Goal: Communication & Community: Ask a question

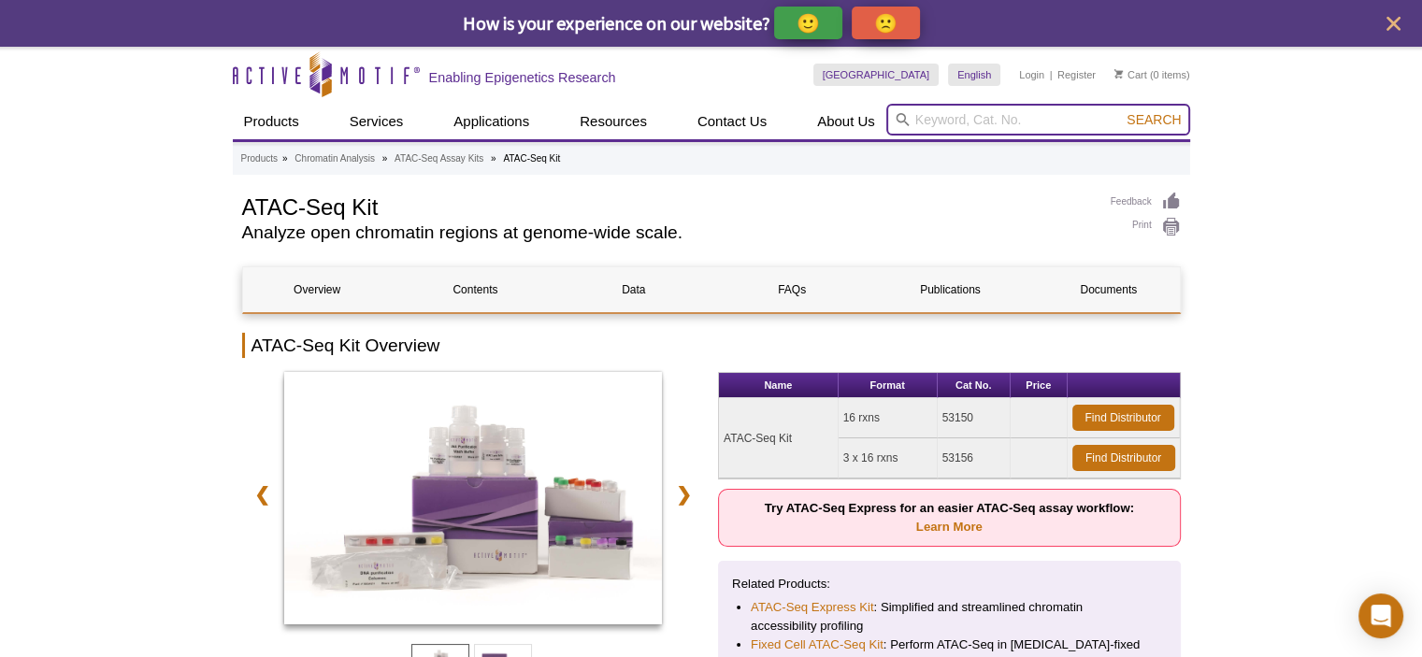
click at [953, 122] on input "search" at bounding box center [1038, 120] width 304 height 32
paste input "ATAC-Seq Express Kit"
type input "ATAC-Seq Express Kit"
click at [1121, 111] on button "Search" at bounding box center [1153, 119] width 65 height 17
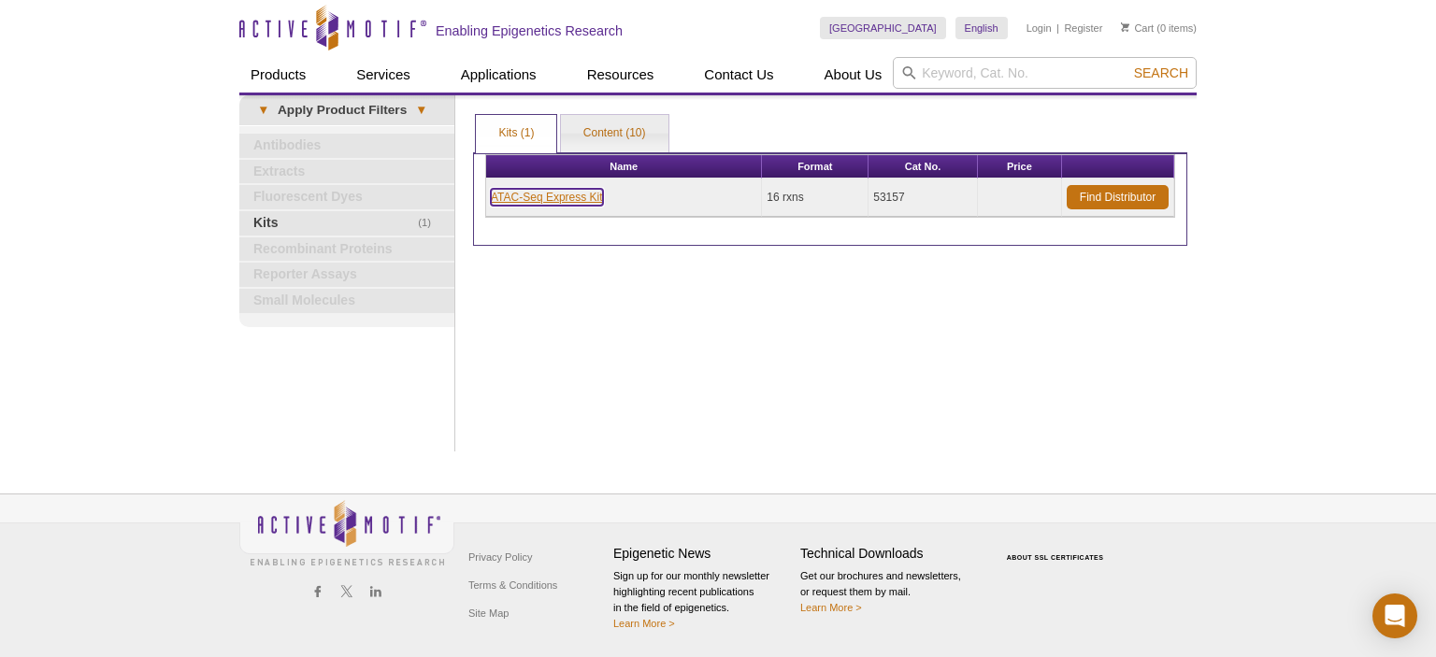
click at [538, 193] on link "ATAC-Seq Express Kit" at bounding box center [547, 197] width 112 height 17
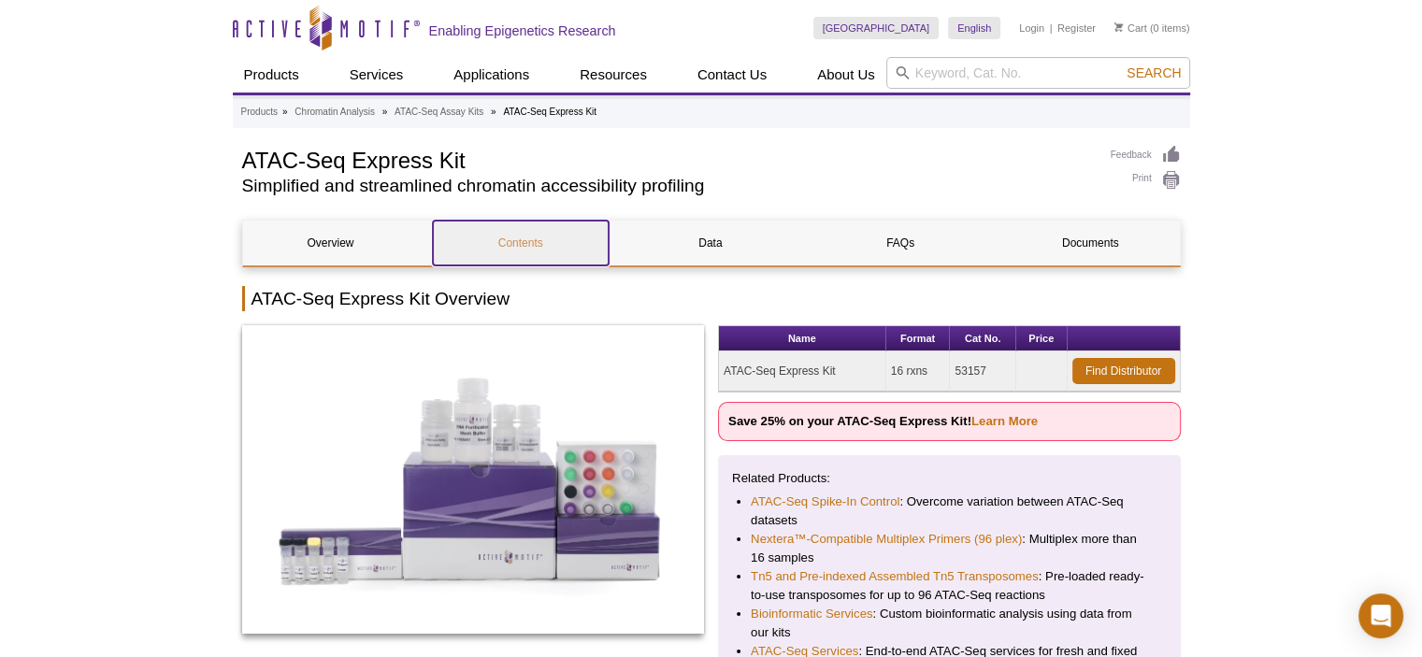
click at [539, 250] on link "Contents" at bounding box center [521, 243] width 176 height 45
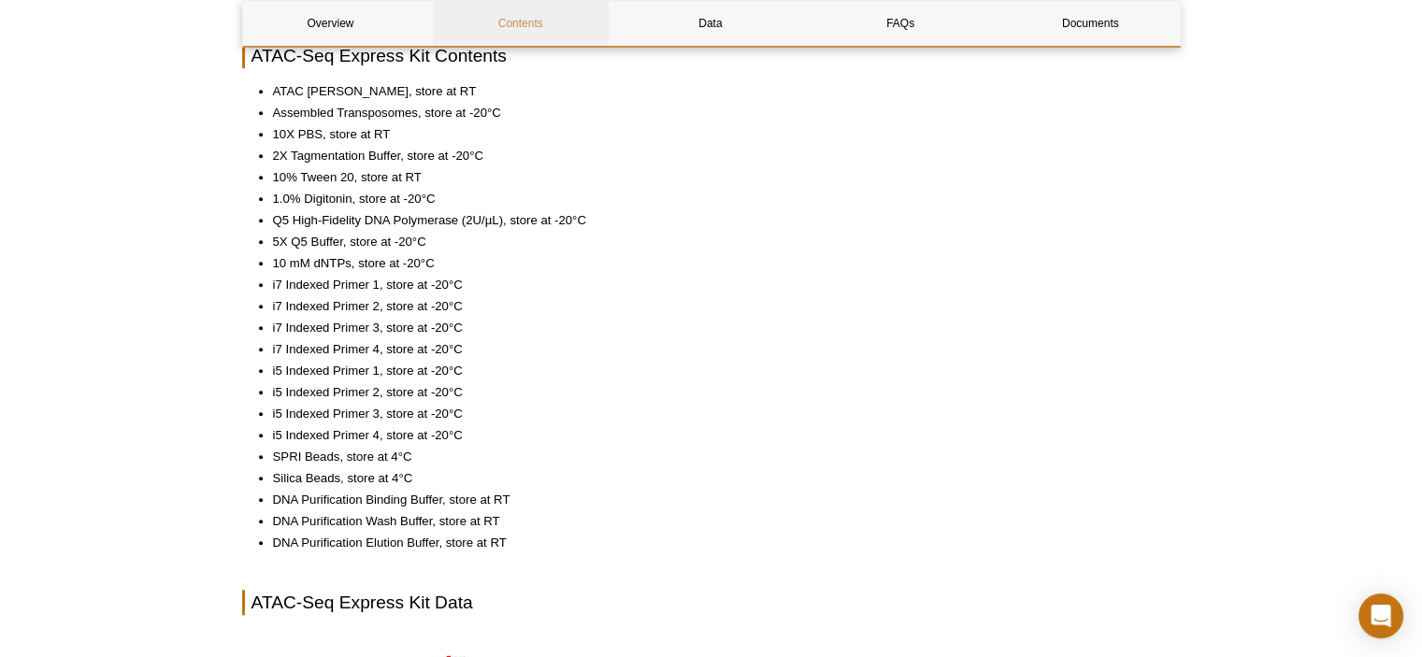
scroll to position [1714, 0]
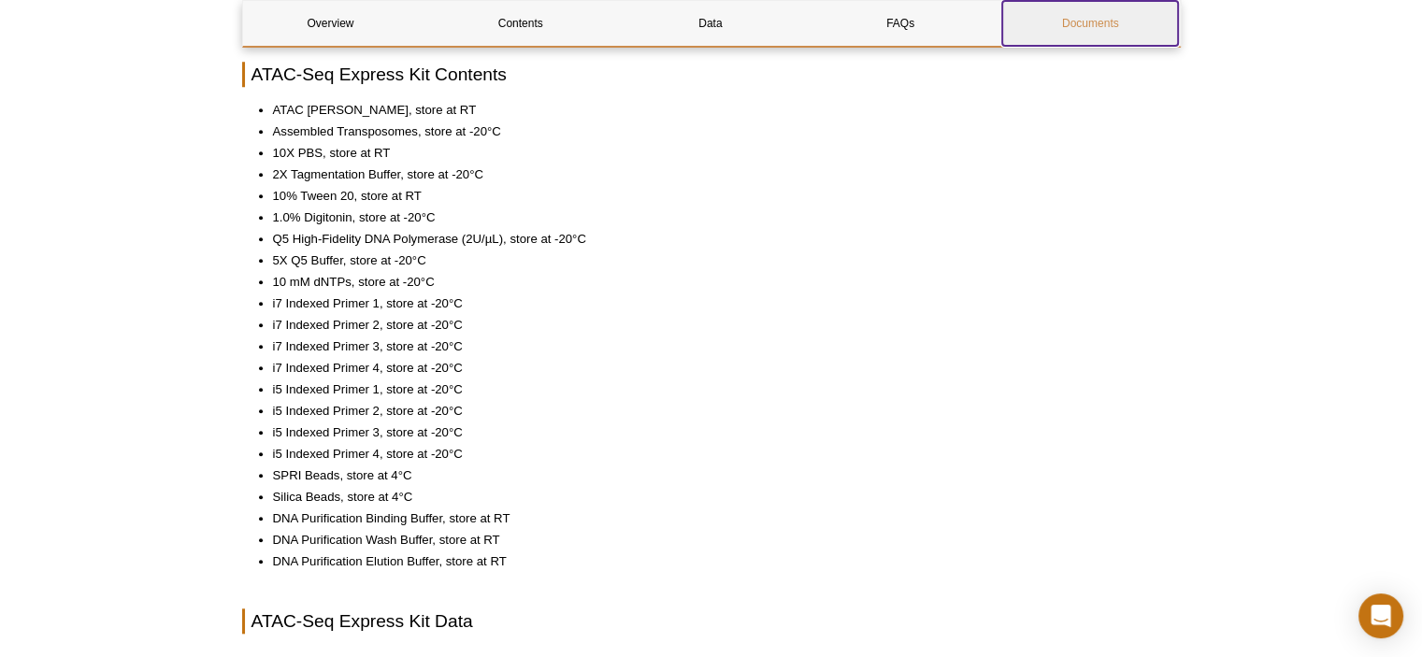
click at [1069, 11] on link "Documents" at bounding box center [1090, 23] width 176 height 45
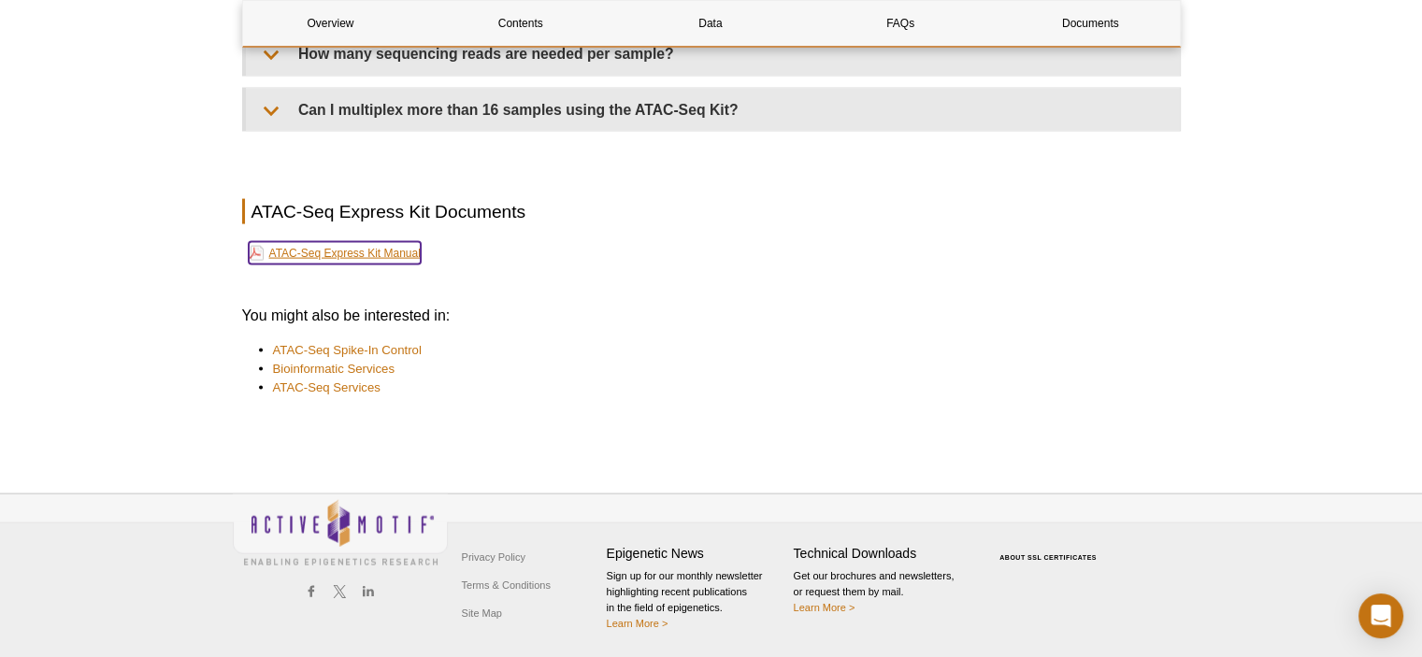
click at [370, 250] on link "ATAC-Seq Express Kit Manual" at bounding box center [335, 253] width 172 height 22
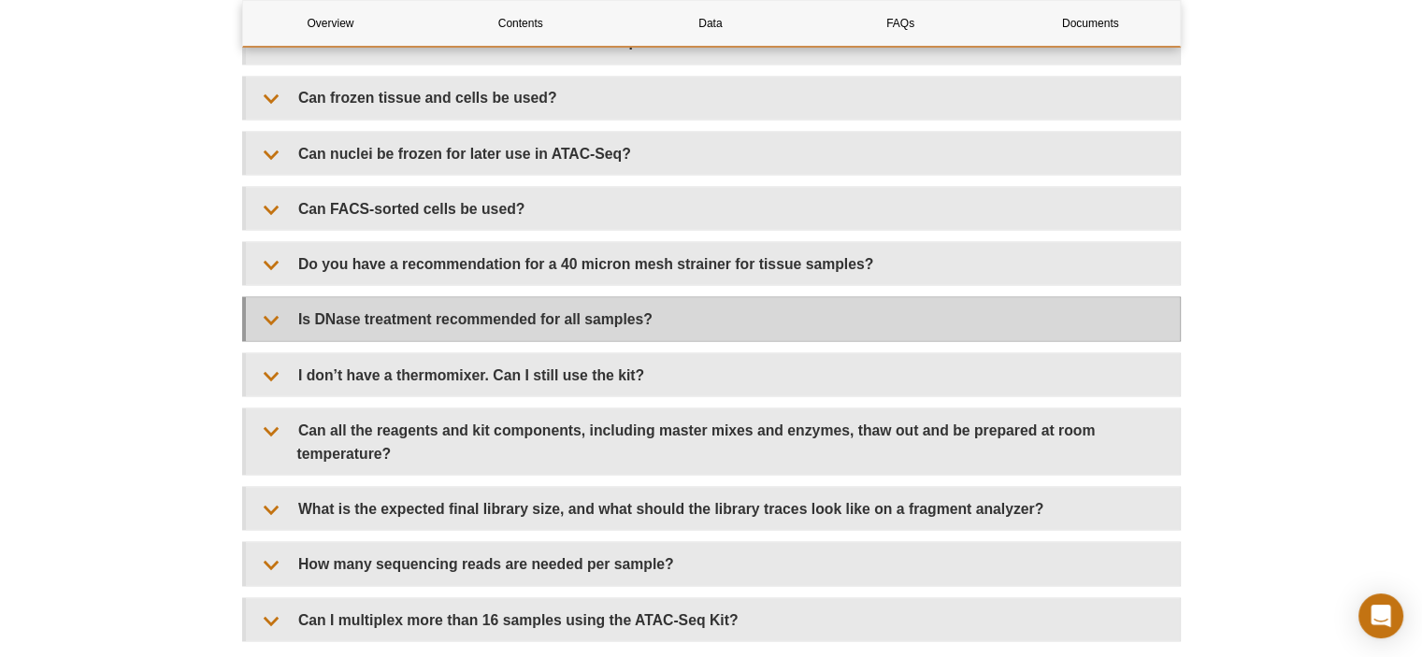
scroll to position [3460, 0]
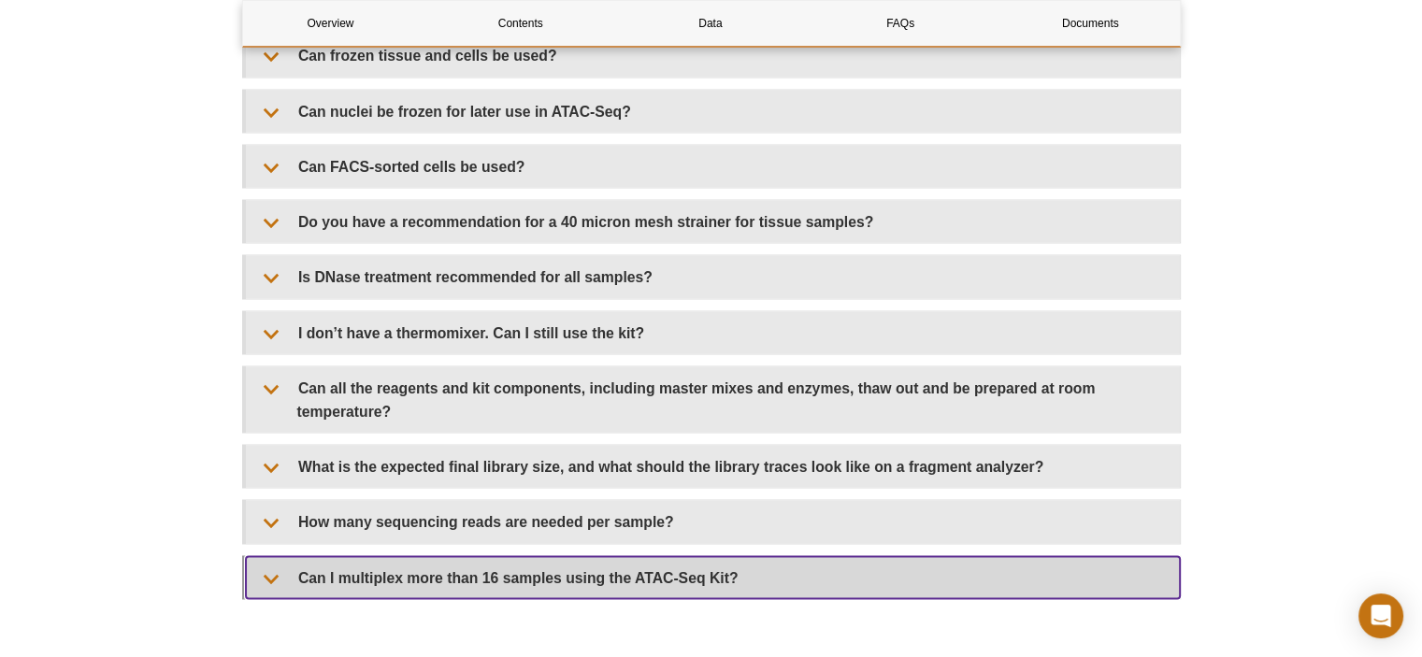
click at [875, 568] on summary "Can I multiplex more than 16 samples using the ATAC-Seq Kit?" at bounding box center [713, 577] width 934 height 42
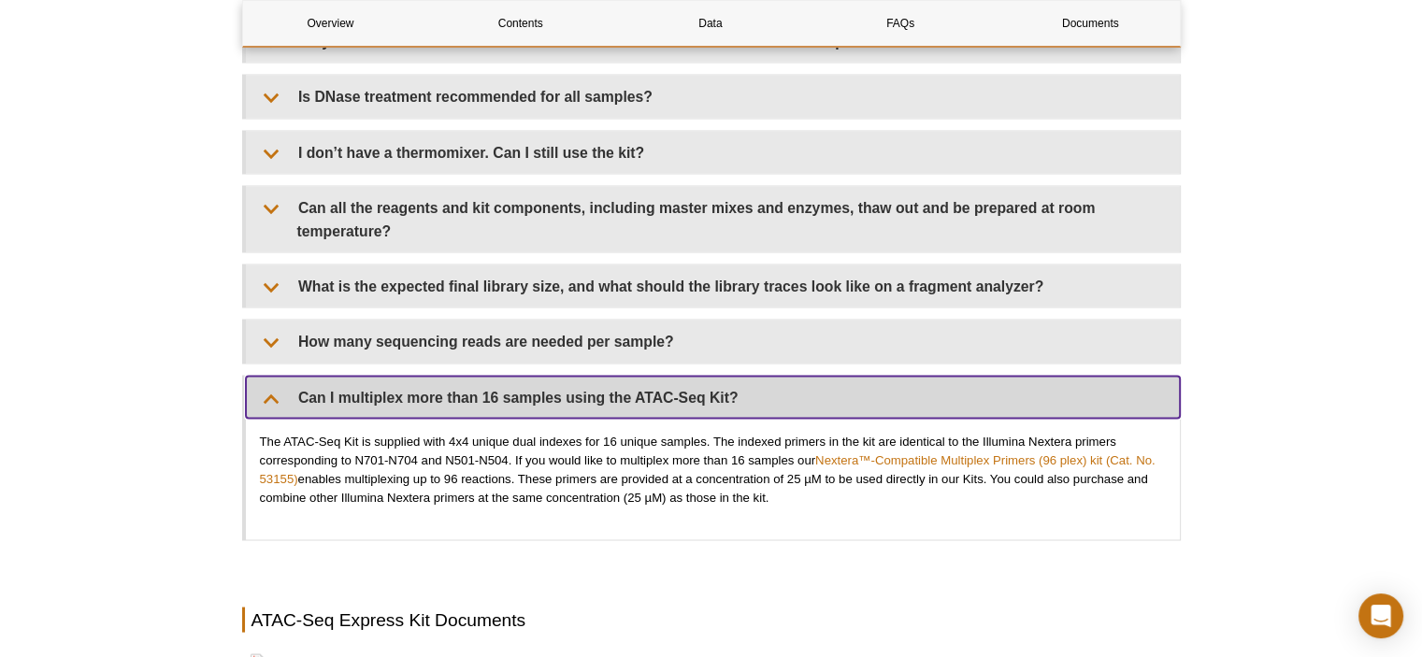
scroll to position [3647, 0]
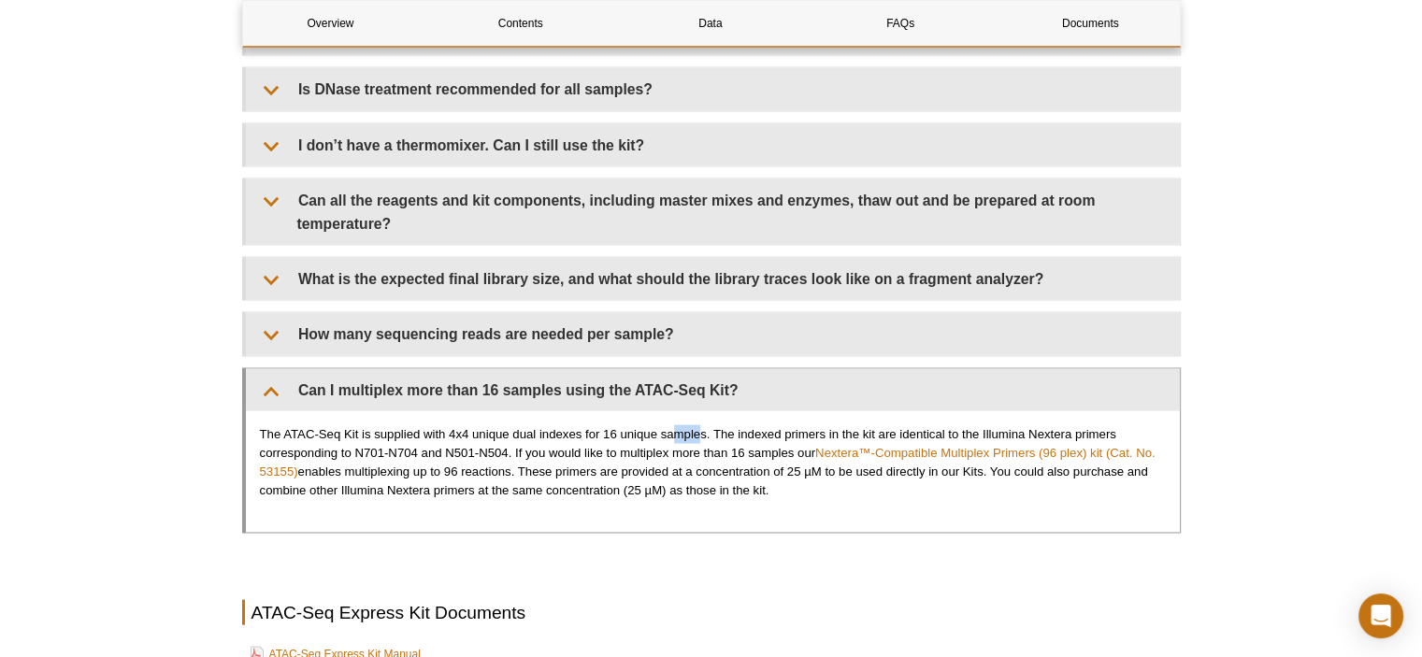
drag, startPoint x: 675, startPoint y: 433, endPoint x: 700, endPoint y: 431, distance: 25.3
click at [700, 431] on p "The ATAC-Seq Kit is supplied with 4x4 unique dual indexes for 16 unique samples…" at bounding box center [713, 462] width 906 height 75
drag, startPoint x: 542, startPoint y: 454, endPoint x: 694, endPoint y: 456, distance: 152.4
click at [694, 456] on p "The ATAC-Seq Kit is supplied with 4x4 unique dual indexes for 16 unique samples…" at bounding box center [713, 462] width 906 height 75
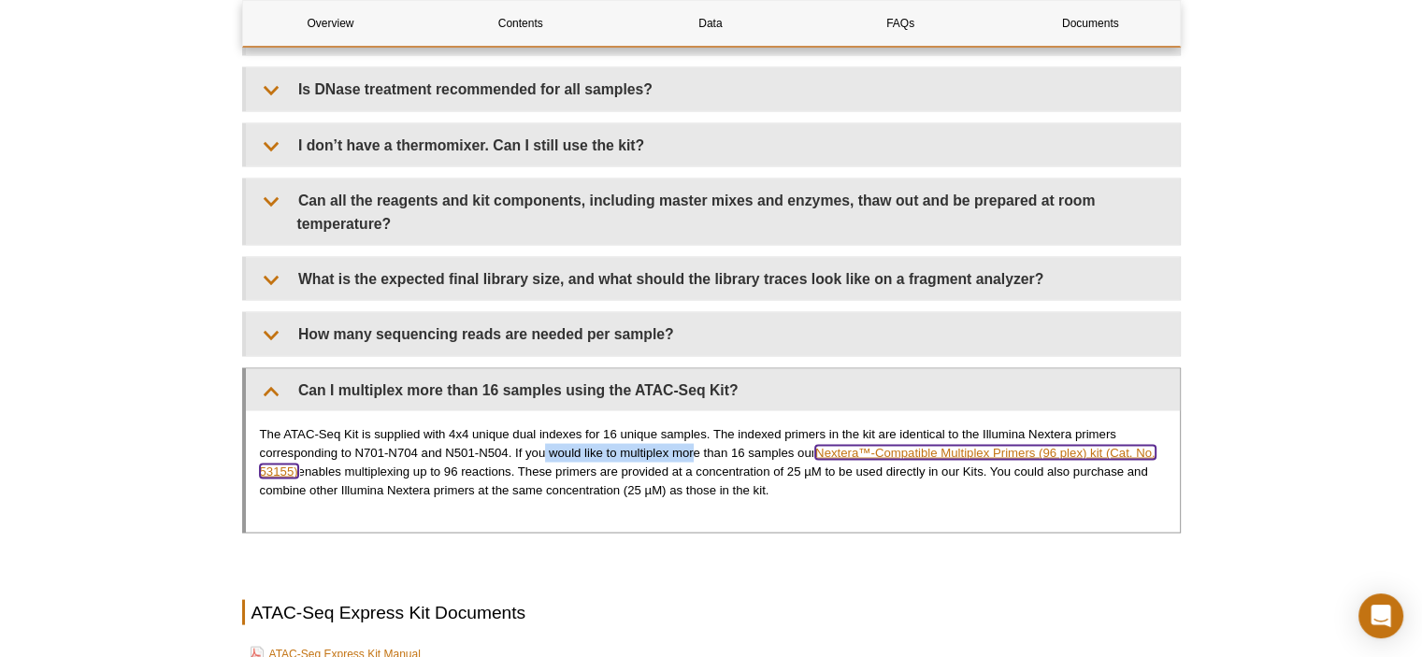
click at [863, 448] on link "Nextera™-Compatible Multiplex Primers (96 plex) kit (Cat. No. 53155)" at bounding box center [707, 462] width 895 height 33
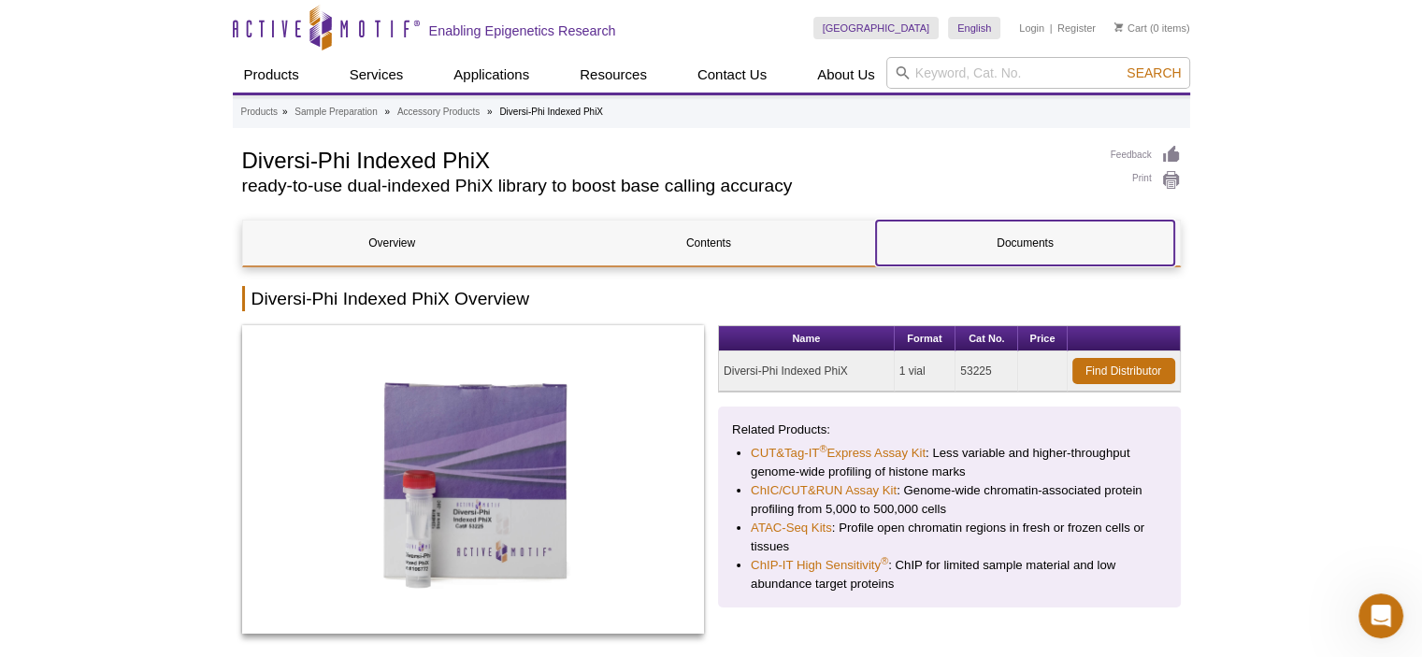
click at [1028, 265] on link "Documents" at bounding box center [1025, 243] width 298 height 45
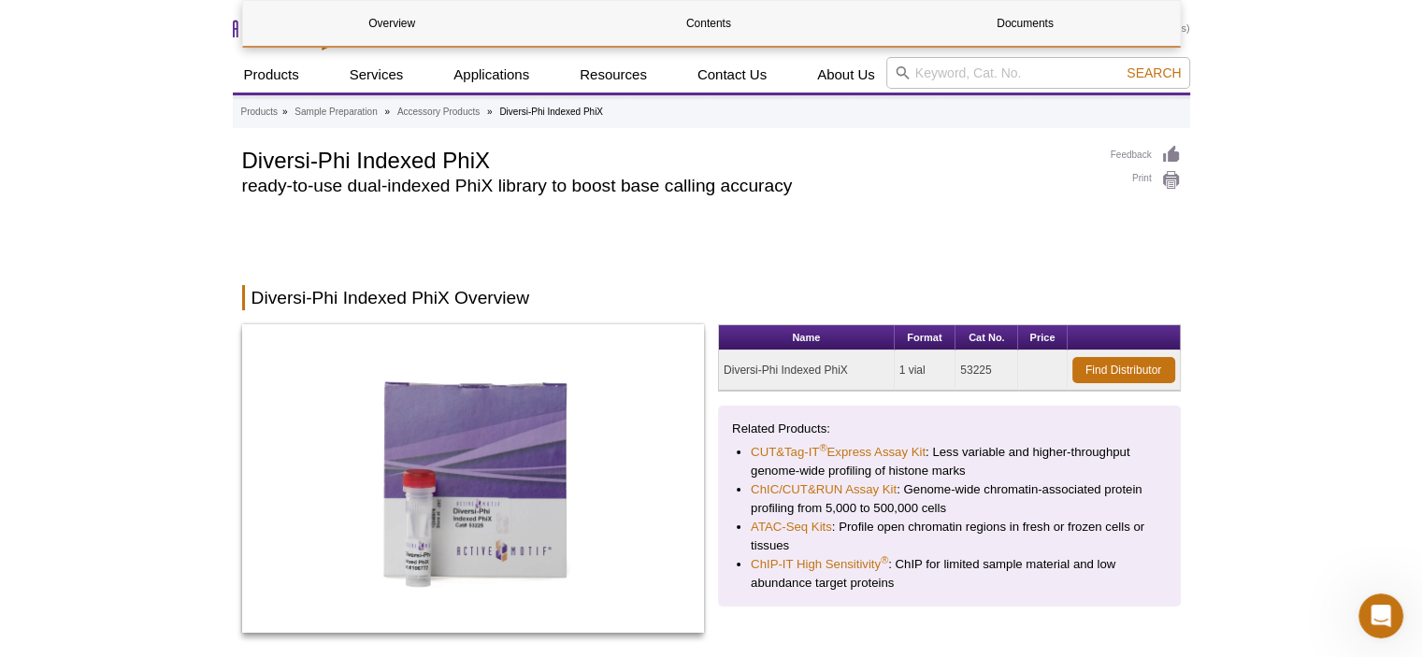
scroll to position [1416, 0]
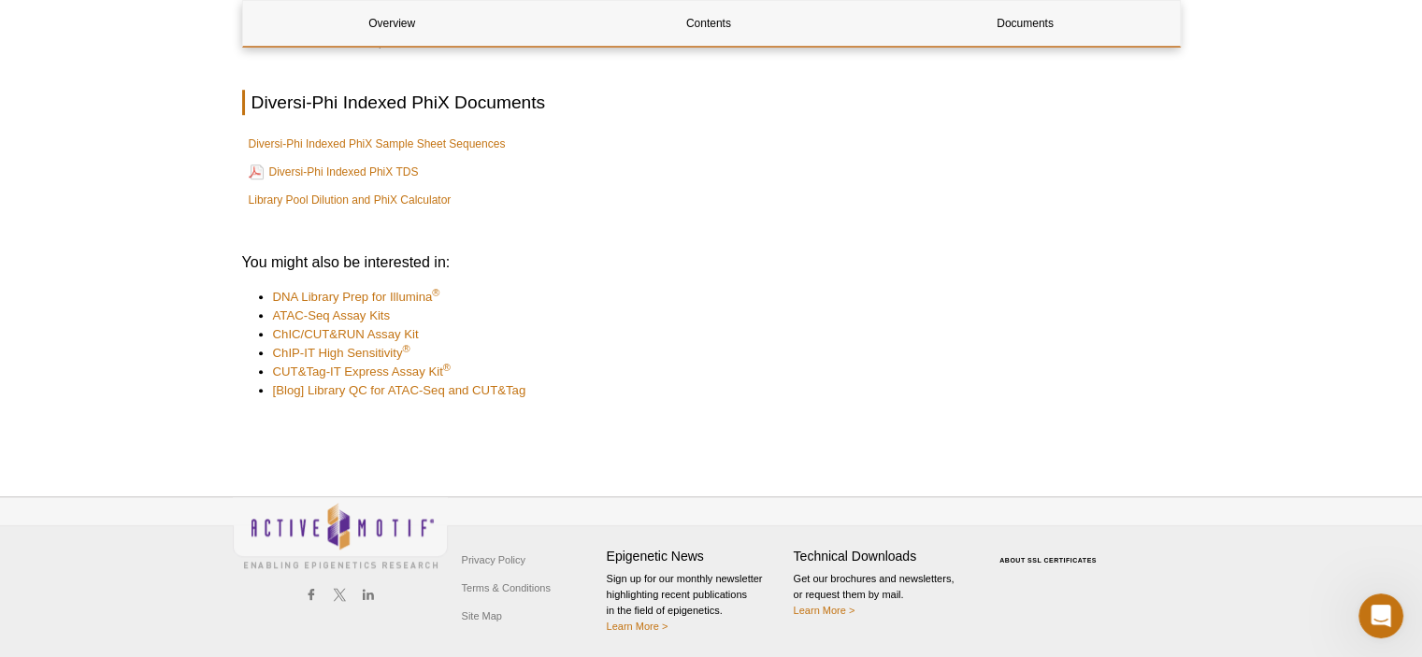
click at [1026, 254] on h3 "You might also be interested in:" at bounding box center [711, 262] width 938 height 22
click at [385, 165] on link "Diversi-Phi Indexed PhiX TDS" at bounding box center [334, 172] width 170 height 22
click at [369, 193] on link "Library Pool Dilution and PhiX Calculator" at bounding box center [350, 200] width 203 height 19
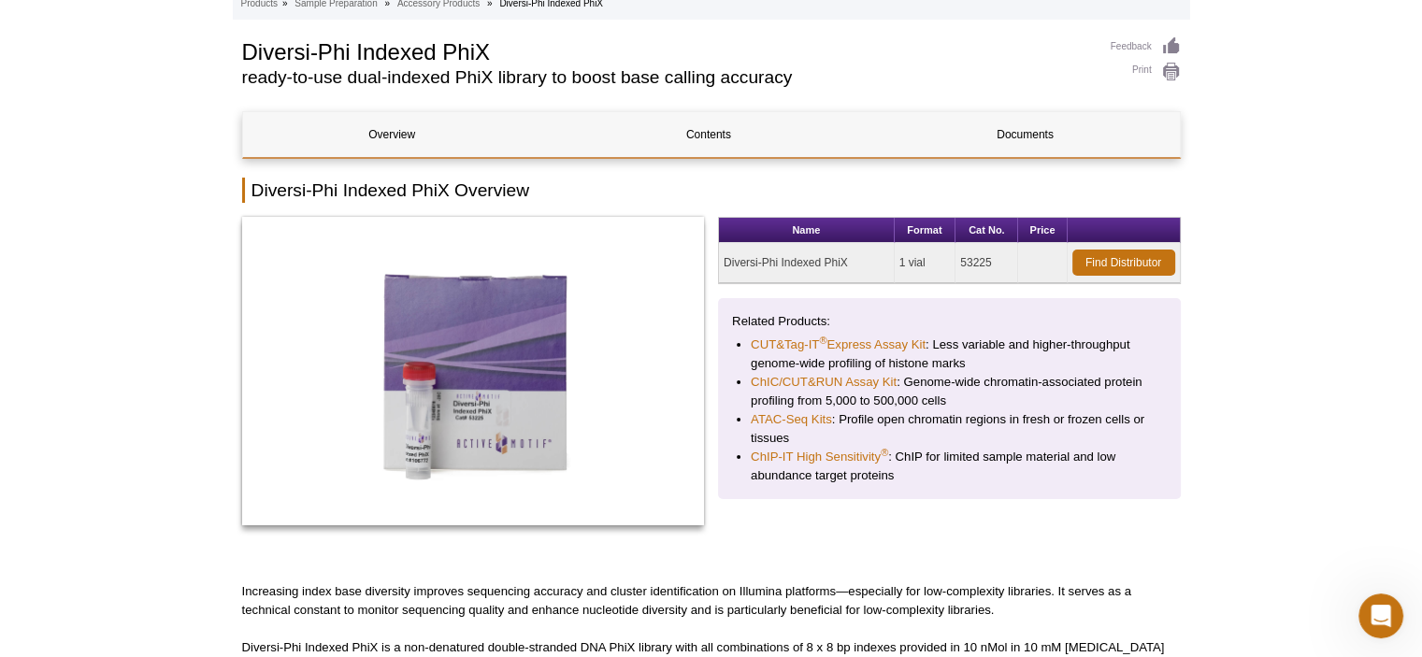
scroll to position [107, 0]
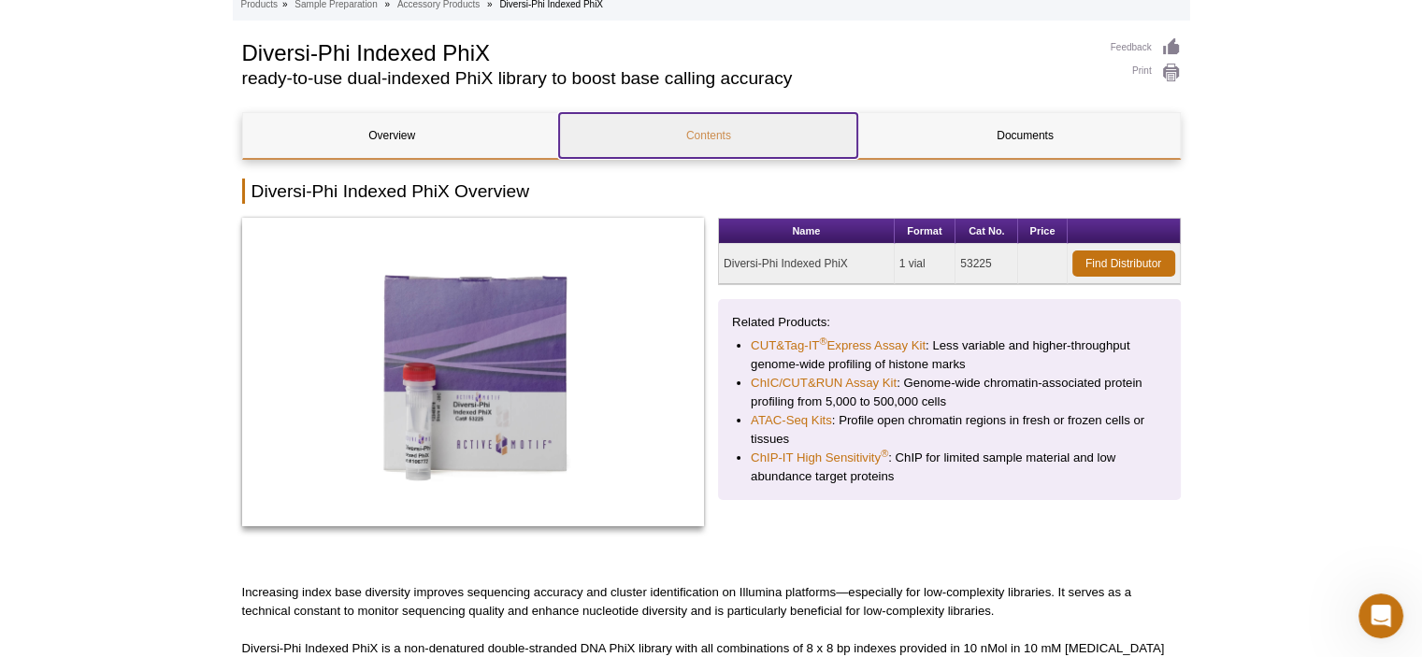
click at [702, 123] on link "Contents" at bounding box center [708, 135] width 298 height 45
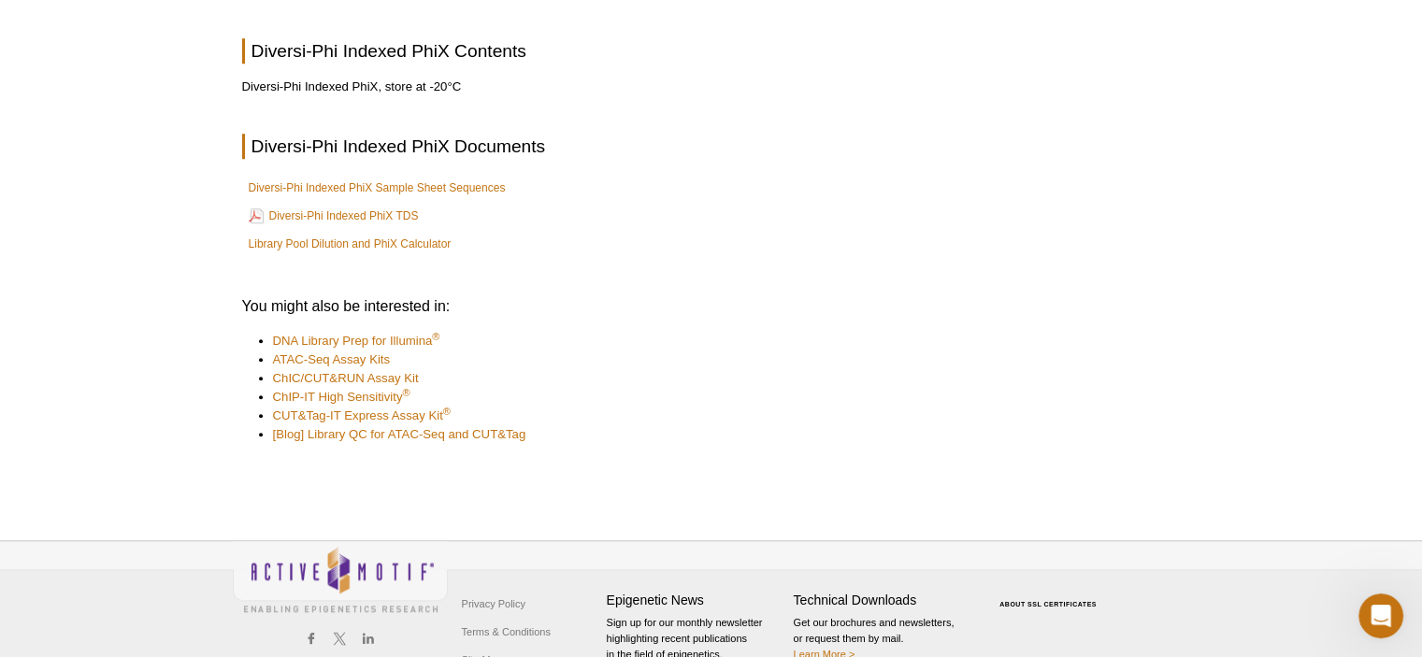
scroll to position [1351, 0]
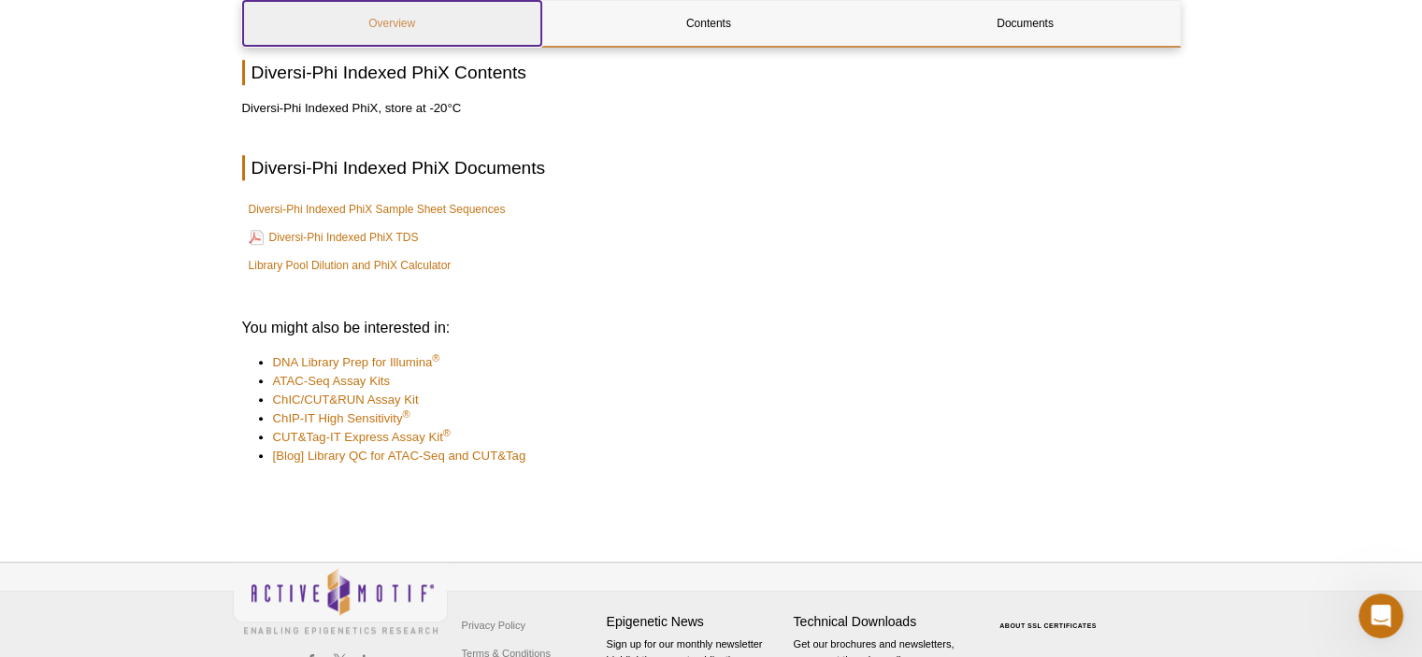
click at [389, 32] on link "Overview" at bounding box center [392, 23] width 298 height 45
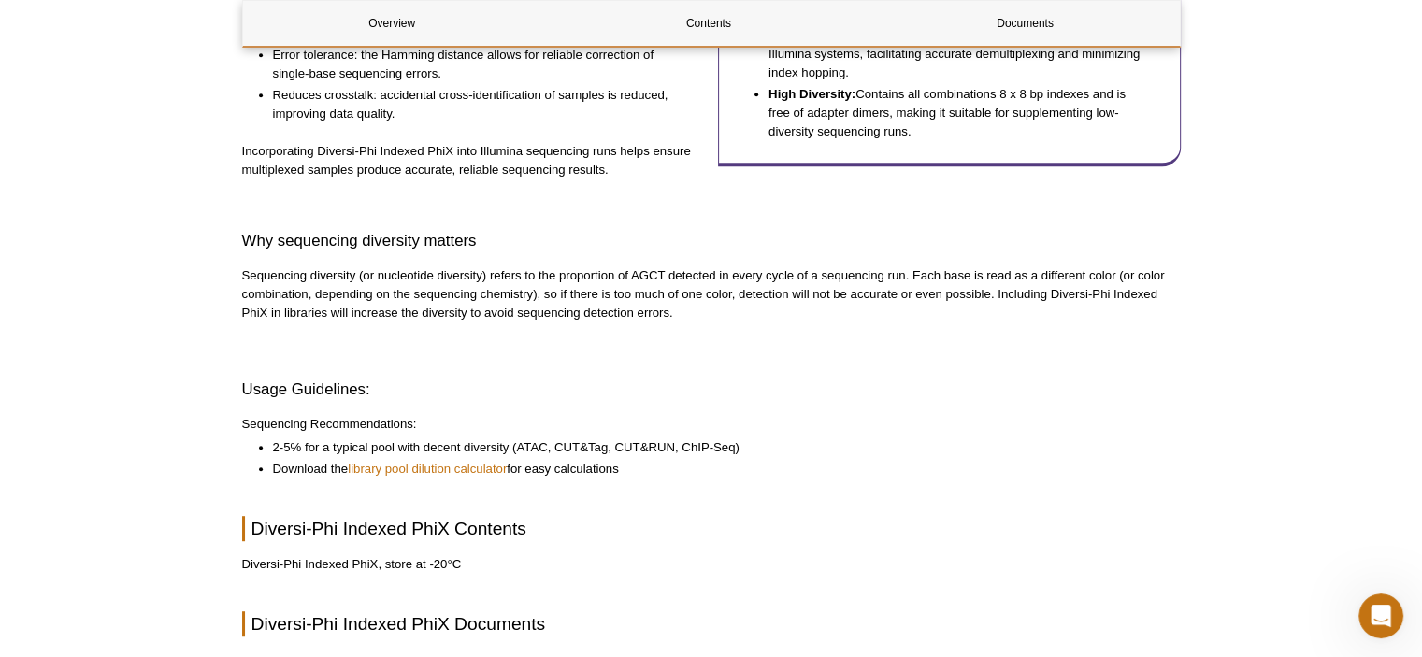
scroll to position [927, 0]
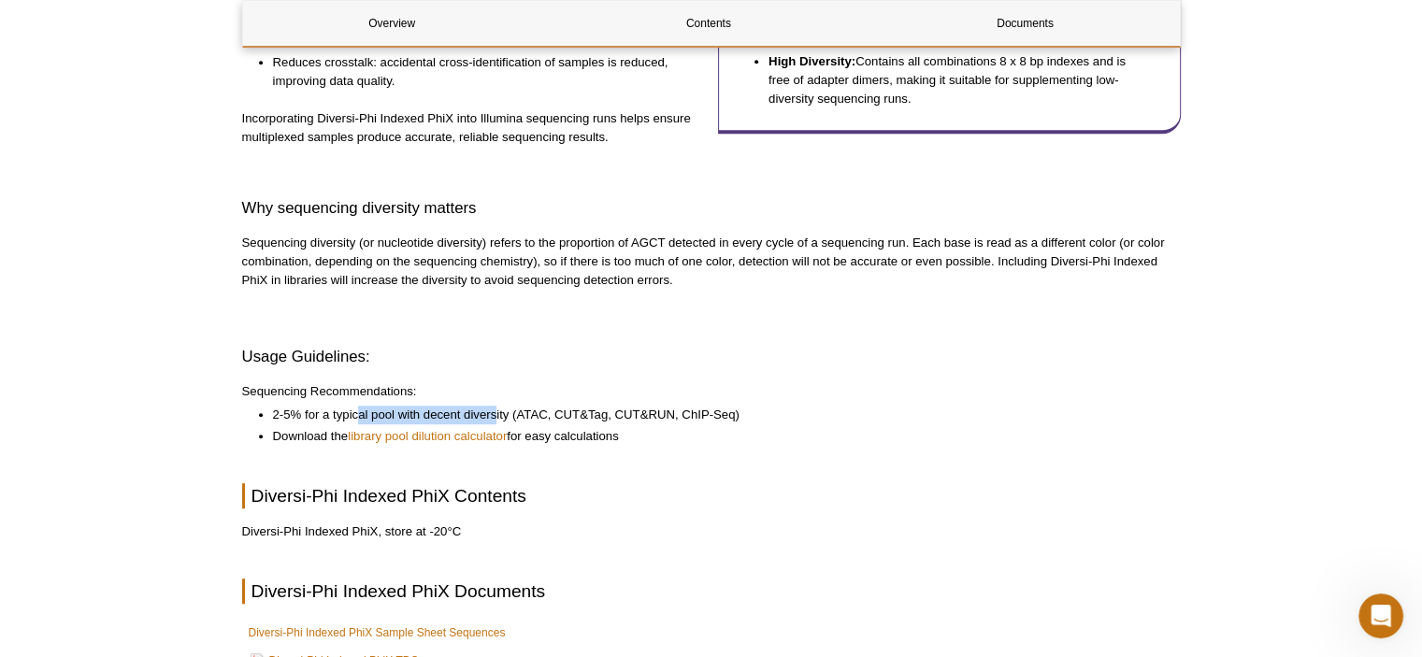
drag, startPoint x: 355, startPoint y: 411, endPoint x: 497, endPoint y: 414, distance: 142.1
click at [497, 414] on li "2-5% for a typical pool with decent diversity (ATAC, CUT&Tag, CUT&RUN, ChIP-Seq)" at bounding box center [717, 415] width 889 height 19
click at [430, 439] on link "library pool dilution calculator" at bounding box center [427, 436] width 159 height 19
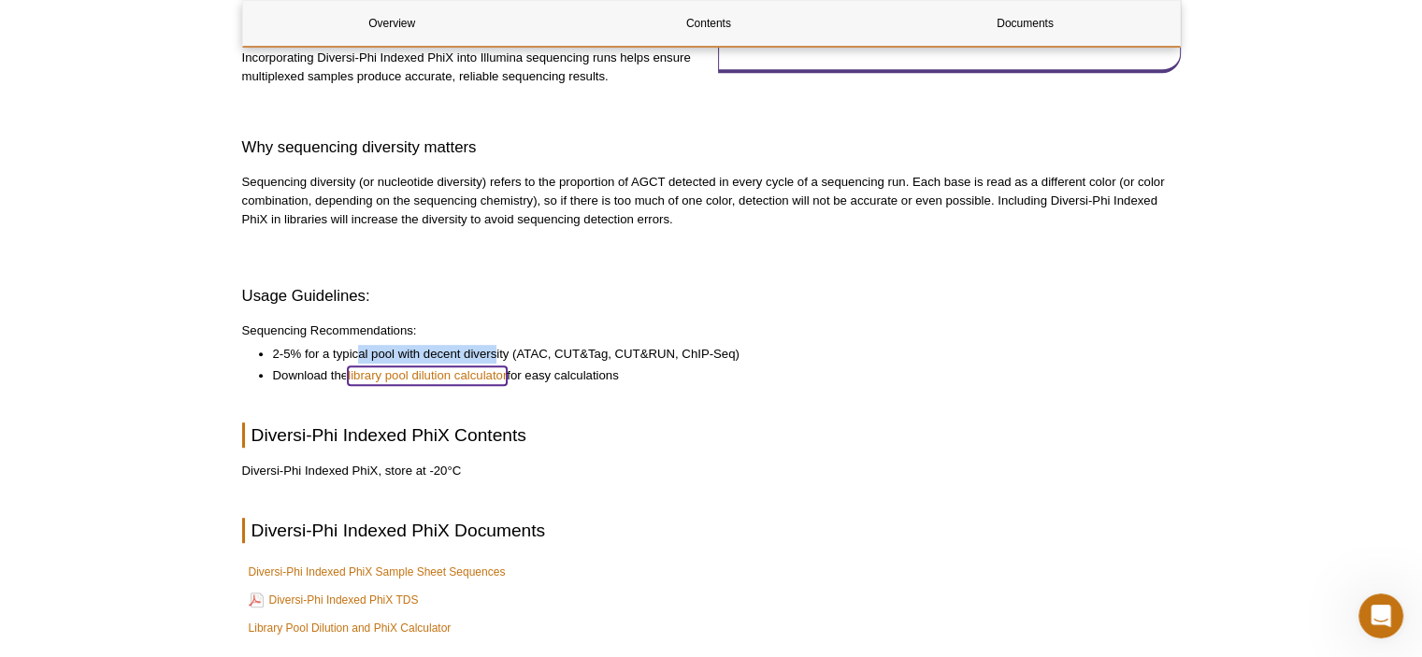
scroll to position [1021, 0]
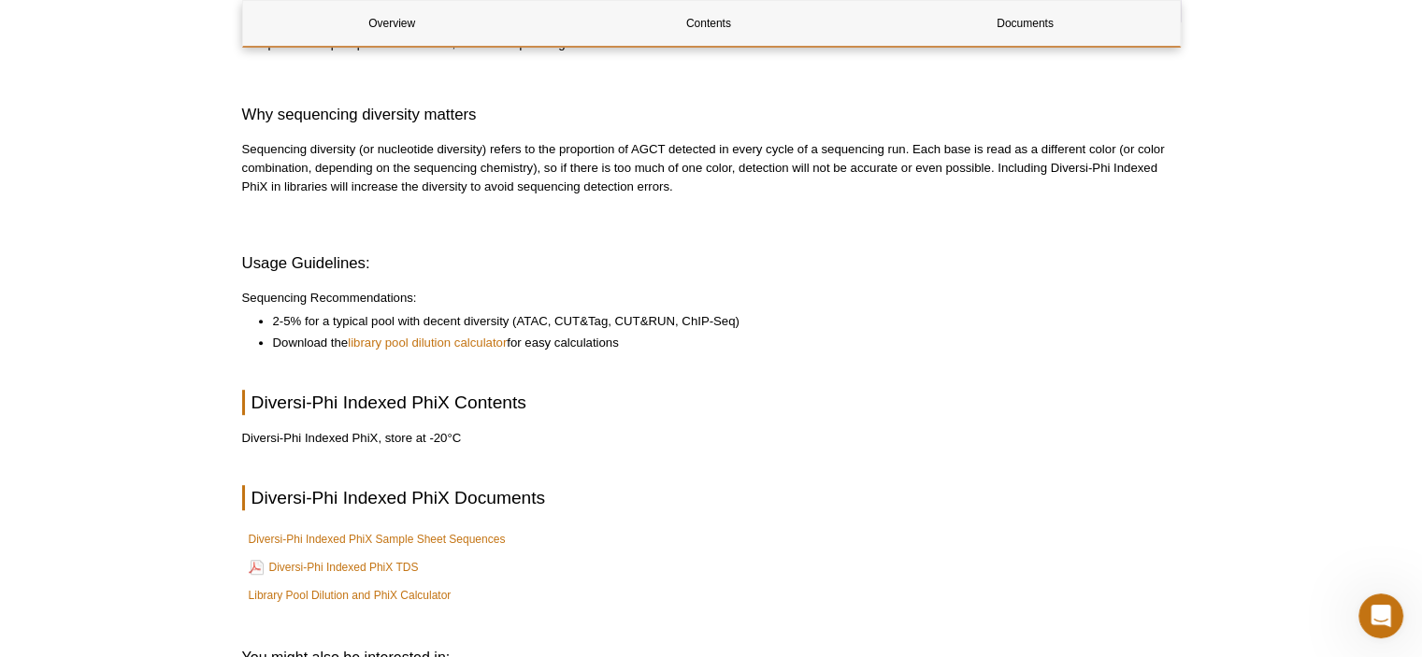
click at [620, 497] on h2 "Diversi-Phi Indexed PhiX Documents" at bounding box center [711, 497] width 938 height 25
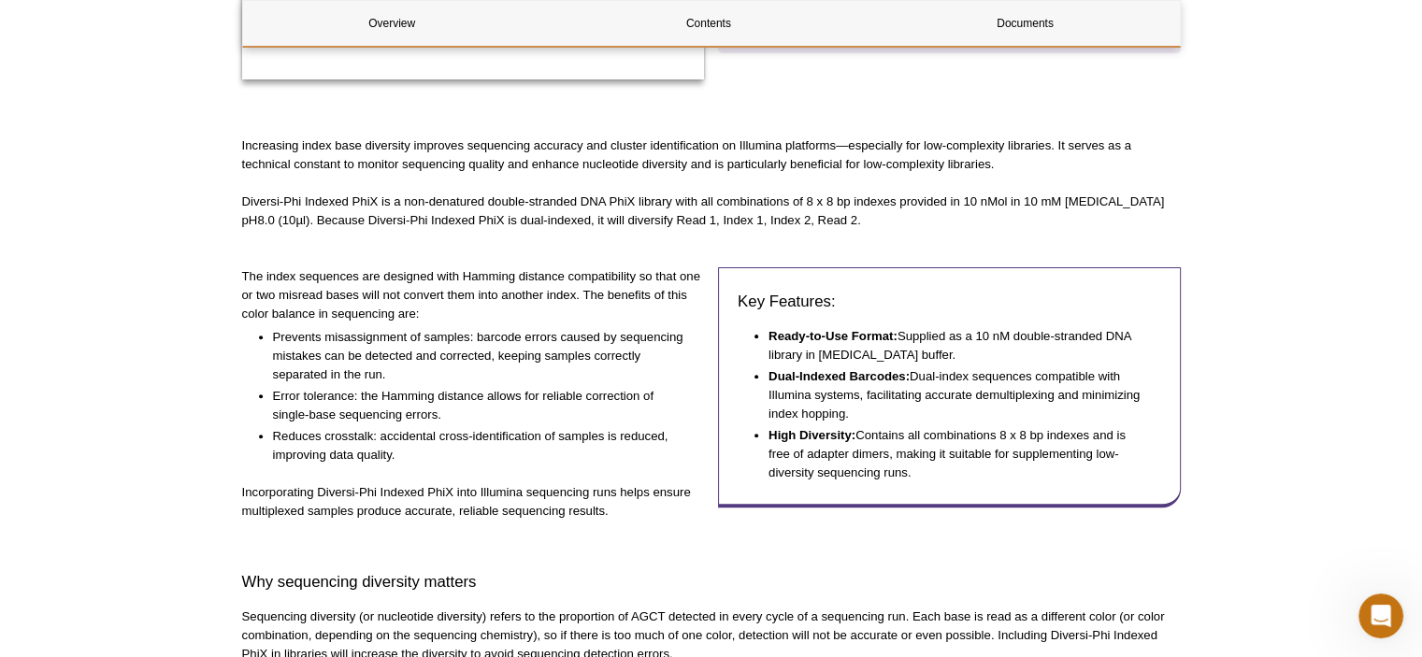
scroll to position [0, 0]
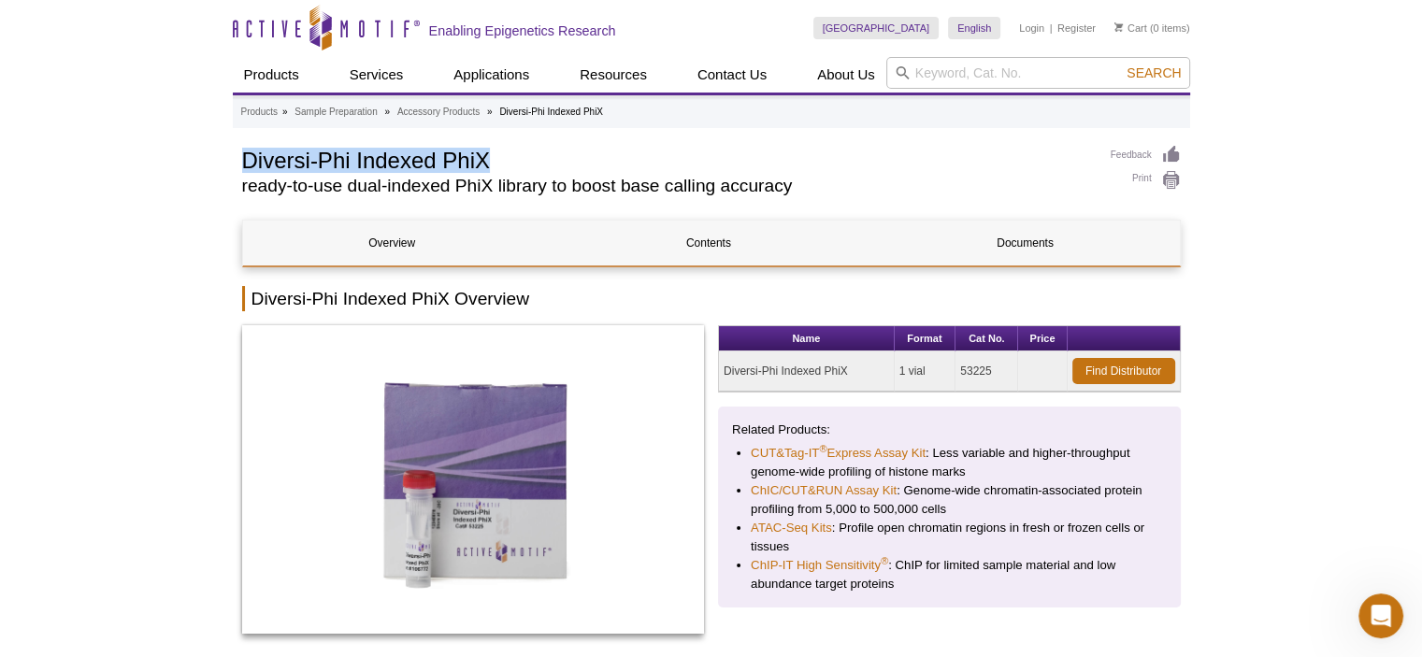
drag, startPoint x: 531, startPoint y: 165, endPoint x: 183, endPoint y: 149, distance: 348.1
copy h1 "Diversi-Phi Indexed PhiX"
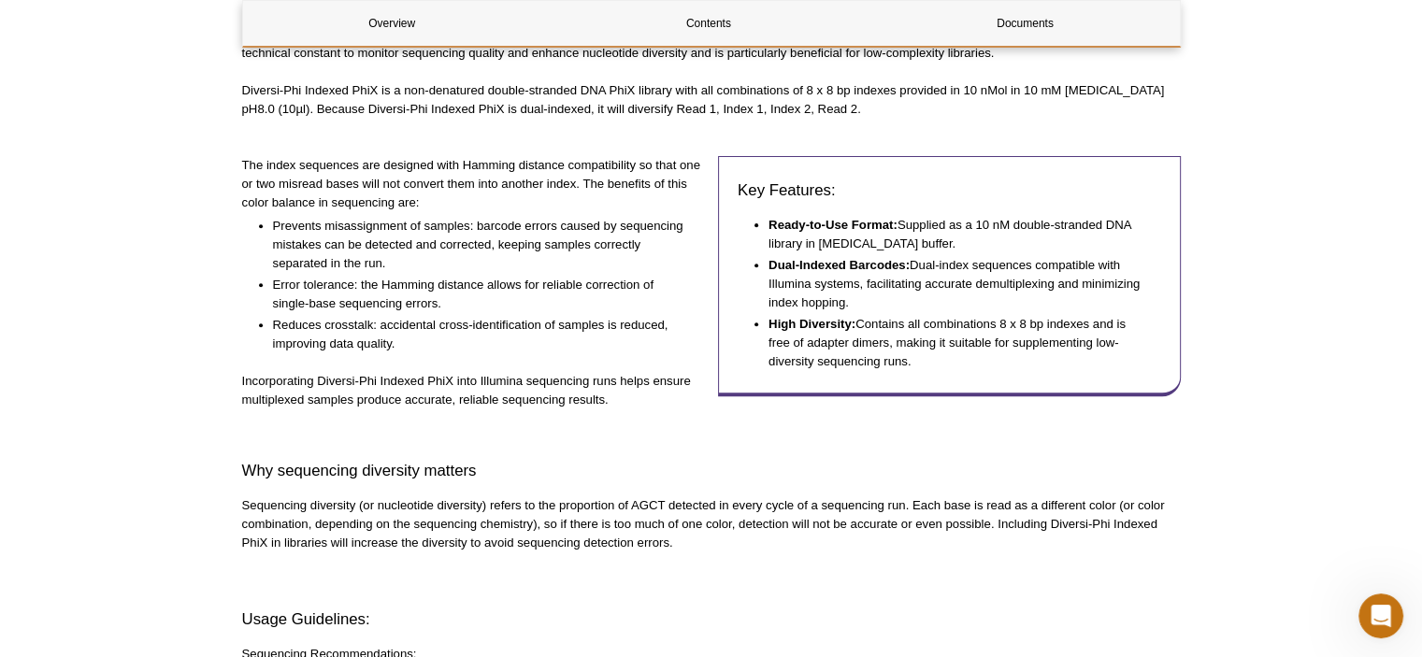
scroll to position [665, 0]
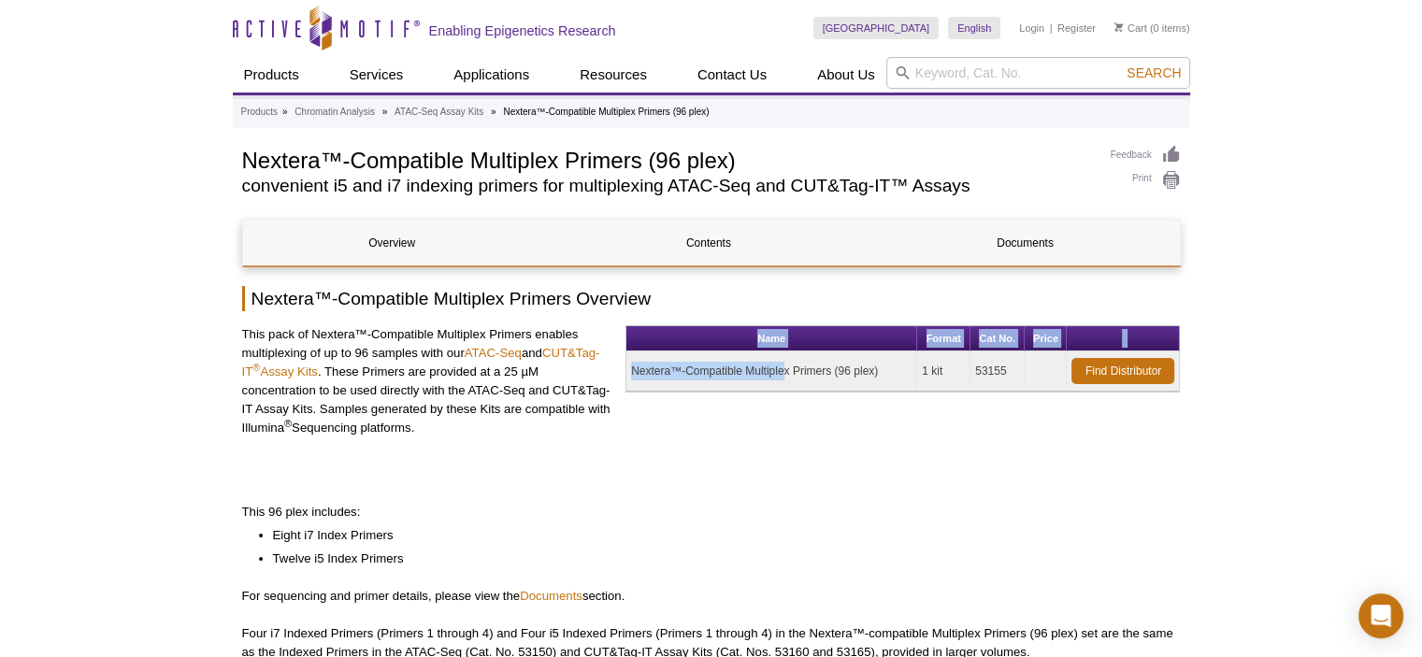
drag, startPoint x: 684, startPoint y: 360, endPoint x: 619, endPoint y: 366, distance: 65.8
click at [619, 366] on div "This pack of Nextera™-Compatible Multiplex Primers enables multiplexing of up t…" at bounding box center [711, 397] width 938 height 145
drag, startPoint x: 875, startPoint y: 375, endPoint x: 618, endPoint y: 378, distance: 257.1
click at [618, 378] on div "This pack of Nextera™-Compatible Multiplex Primers enables multiplexing of up t…" at bounding box center [711, 397] width 938 height 145
click at [625, 407] on div "Name Format Cat No. Price Nextera™-Compatible Multiplex Primers (96 plex) 1 kit…" at bounding box center [902, 397] width 554 height 145
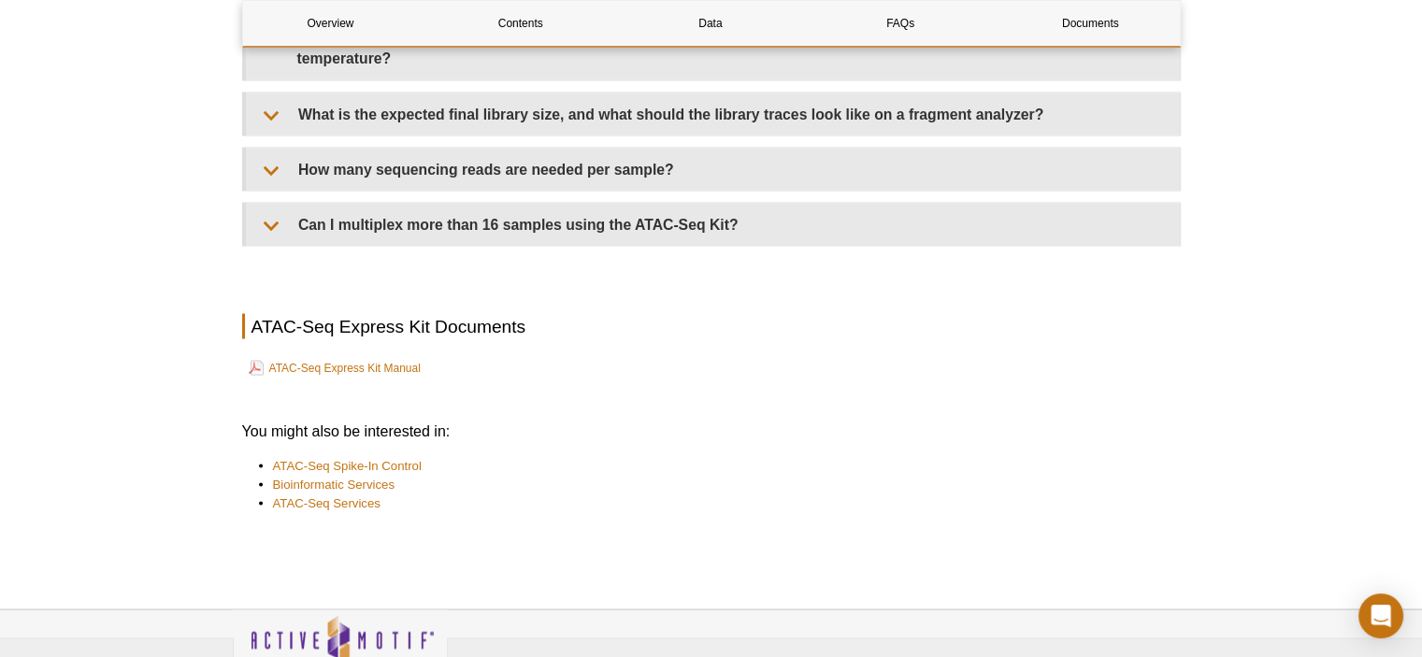
scroll to position [3398, 0]
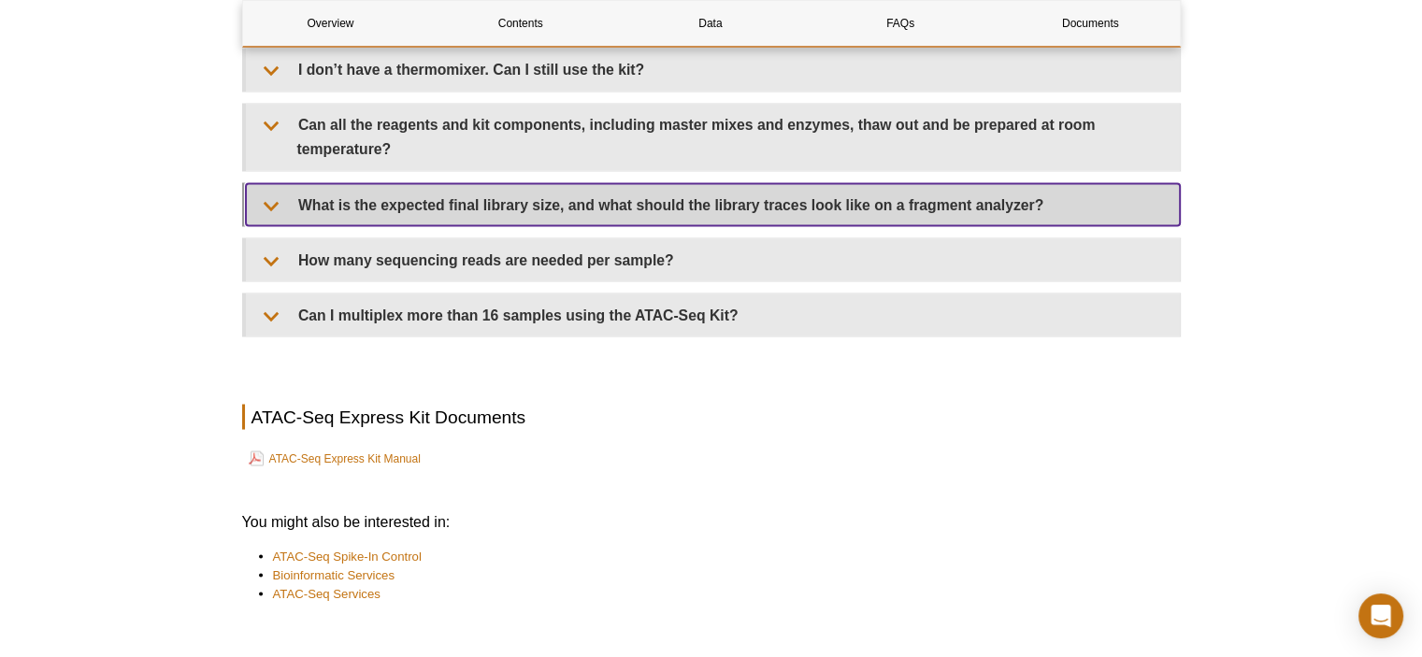
click at [475, 193] on summary "What is the expected final library size, and what should the library traces loo…" at bounding box center [713, 204] width 934 height 42
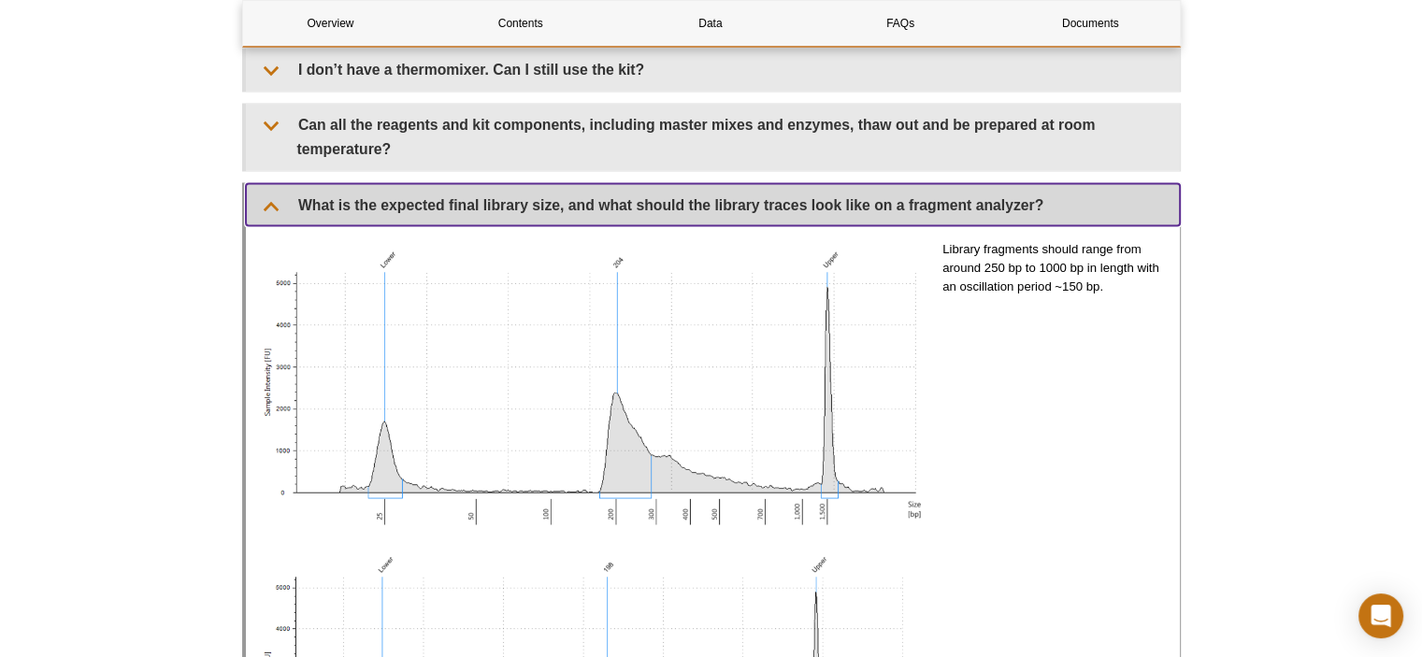
click at [475, 193] on summary "What is the expected final library size, and what should the library traces loo…" at bounding box center [713, 204] width 934 height 42
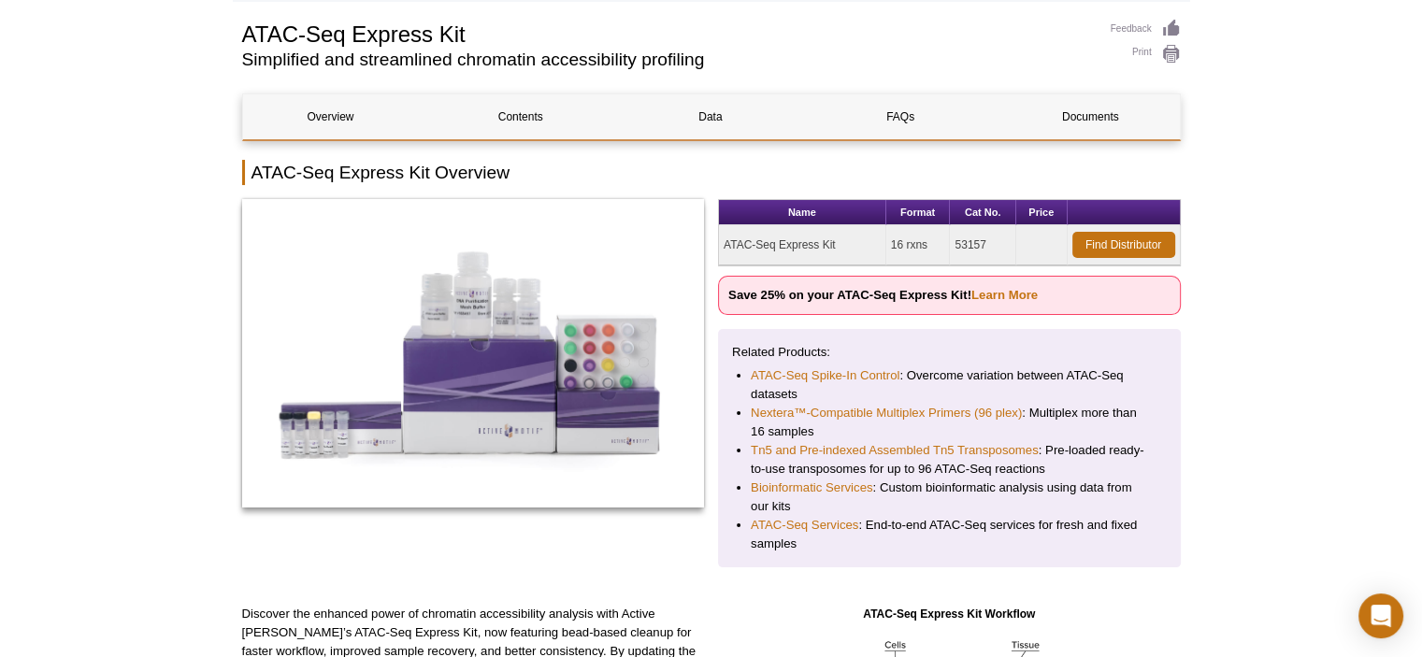
scroll to position [0, 0]
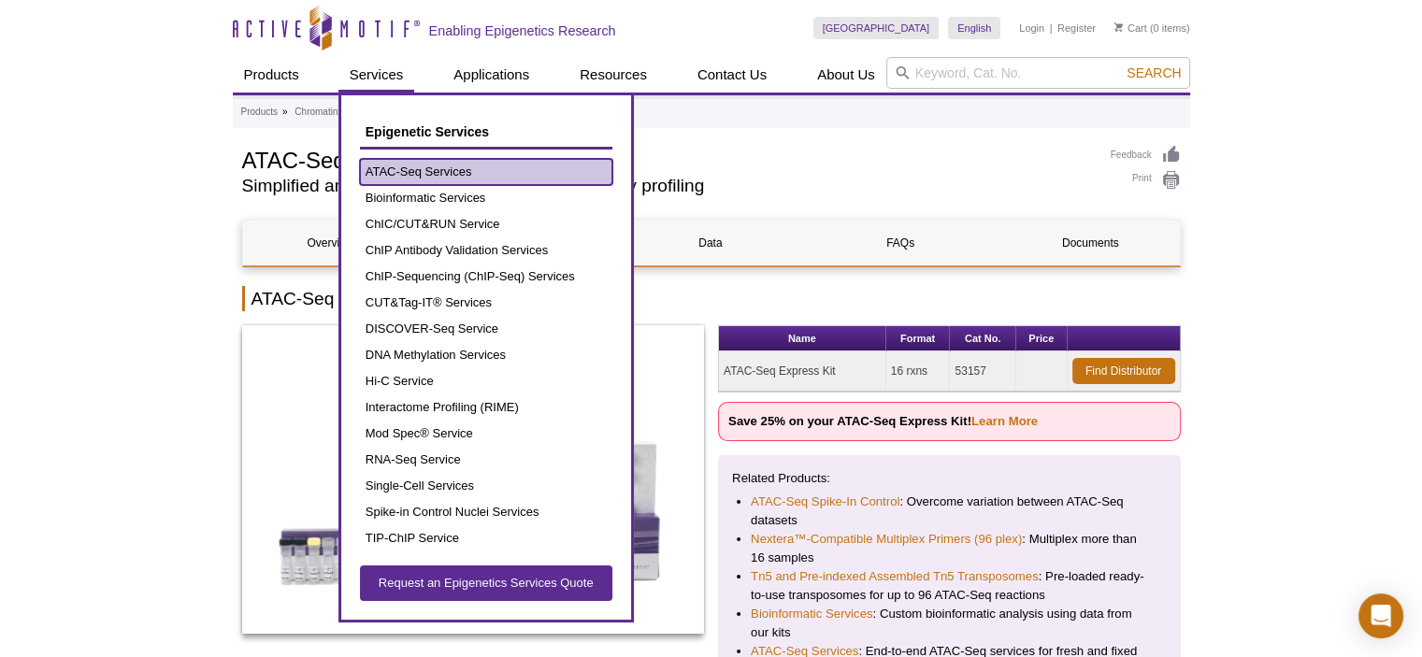
click at [398, 173] on link "ATAC-Seq Services" at bounding box center [486, 172] width 252 height 26
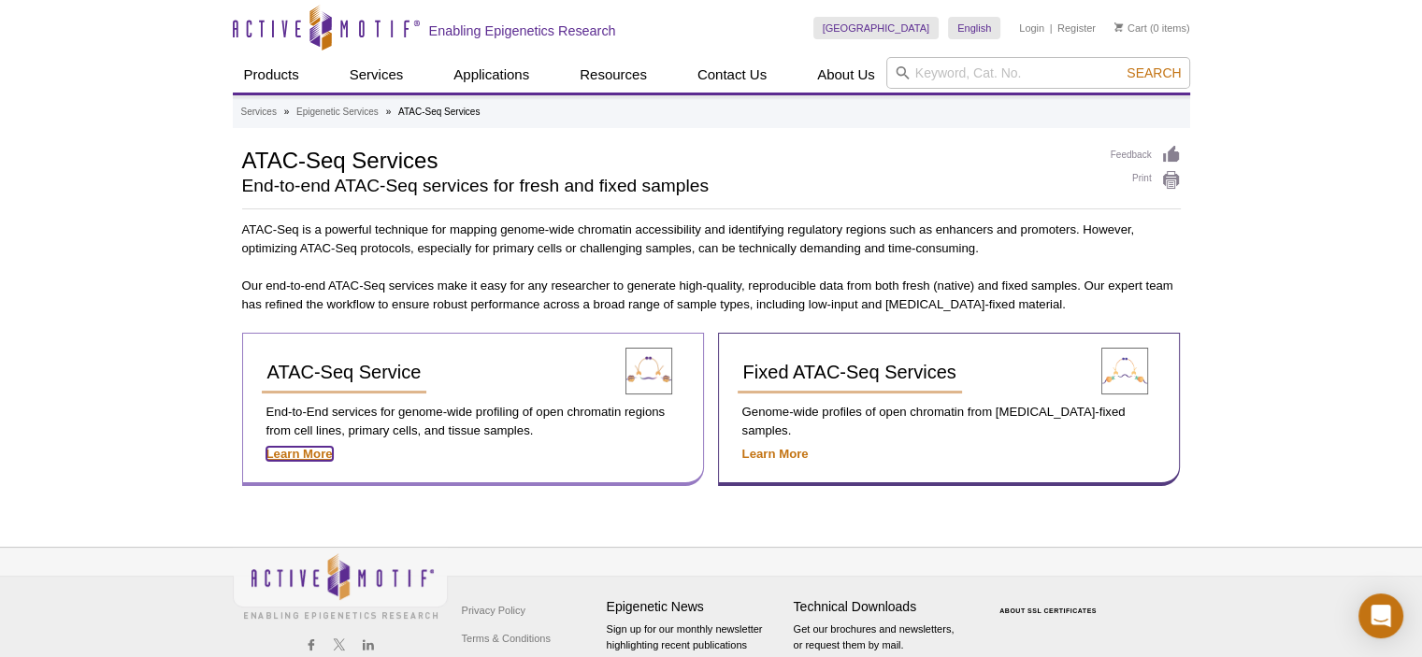
click at [292, 447] on strong "Learn More" at bounding box center [299, 454] width 66 height 14
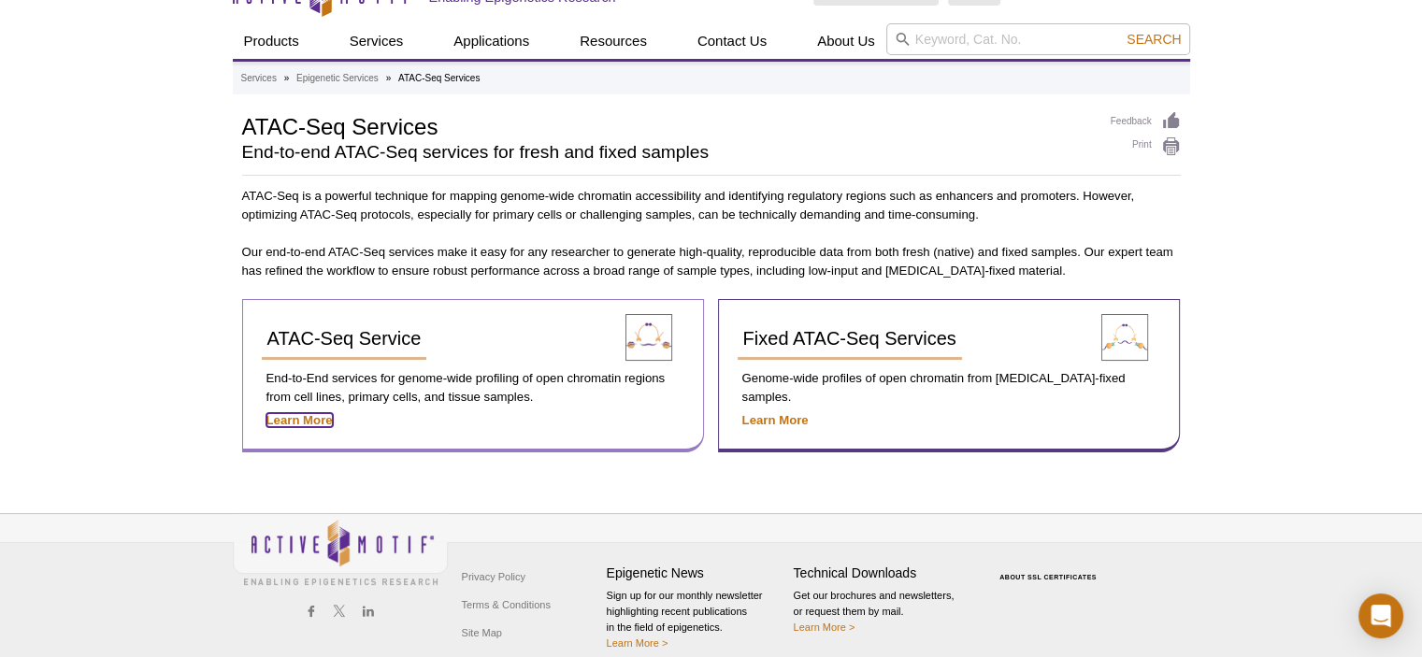
scroll to position [51, 0]
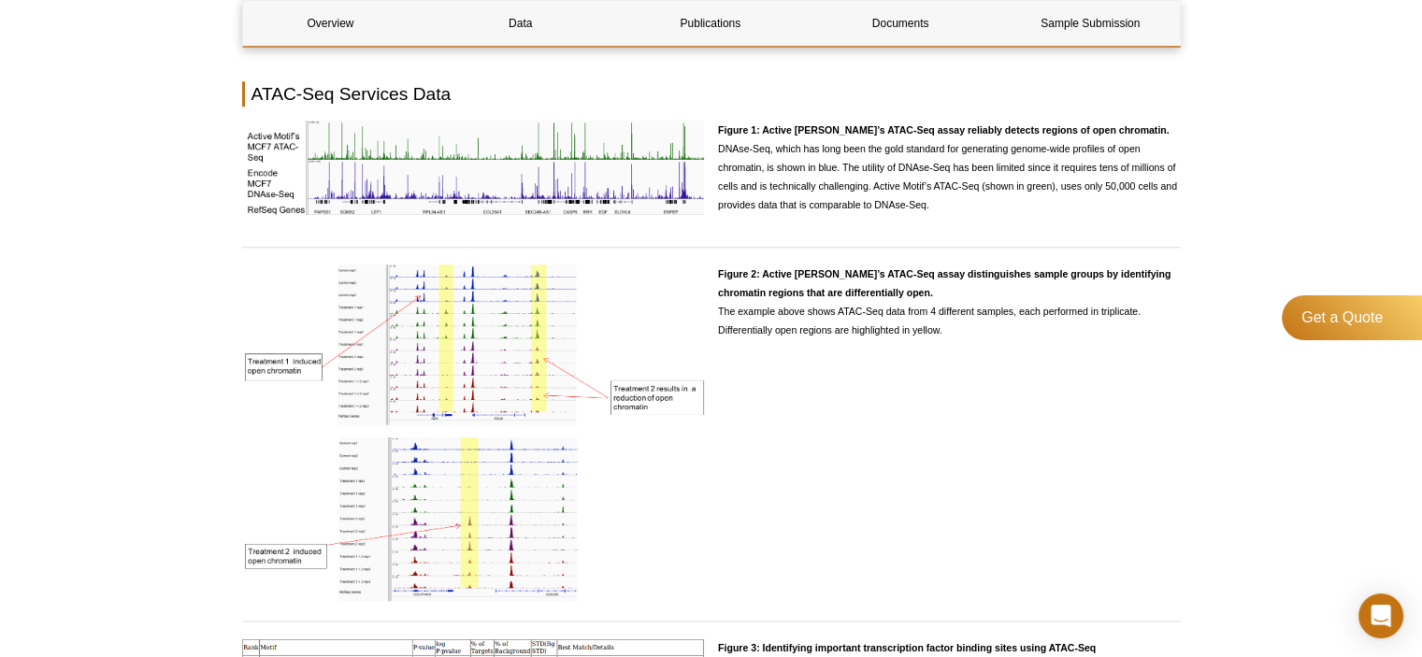
scroll to position [1682, 0]
click at [1381, 609] on icon "Open Intercom Messenger" at bounding box center [1379, 616] width 21 height 24
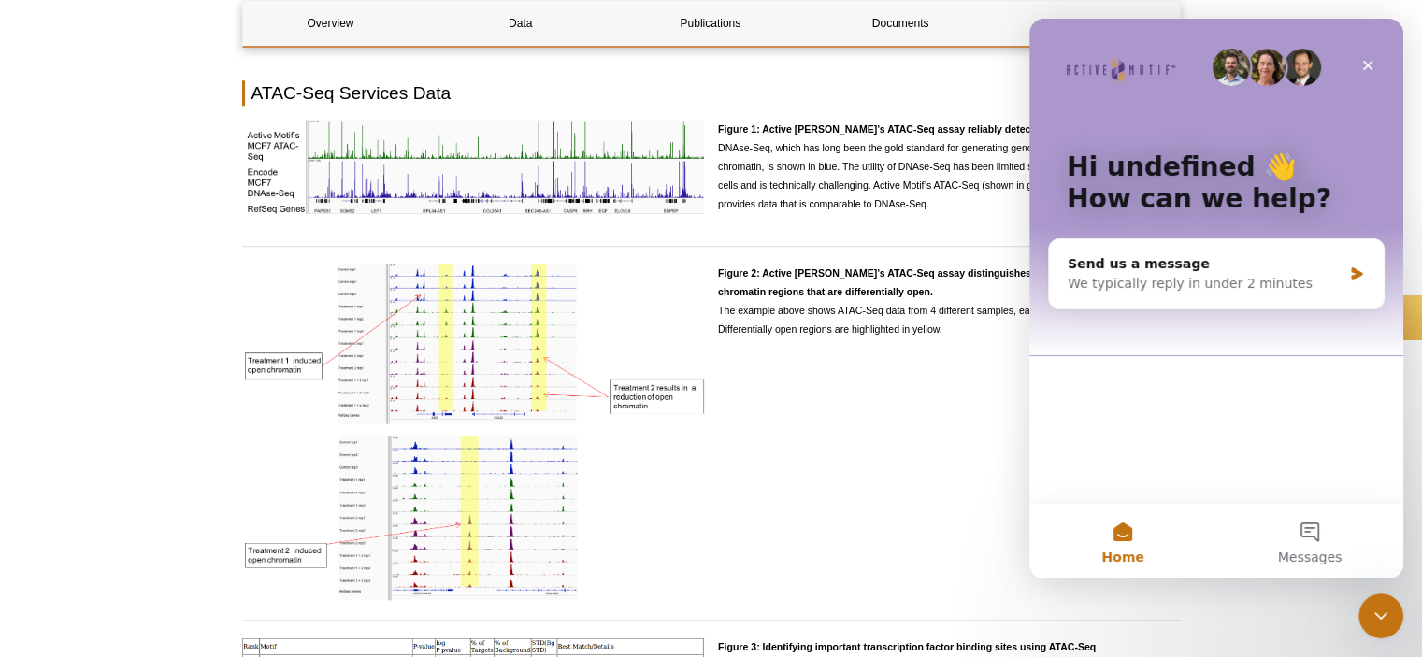
scroll to position [0, 0]
click at [1162, 293] on div "Send us a message We typically reply in under 2 minutes" at bounding box center [1216, 273] width 335 height 69
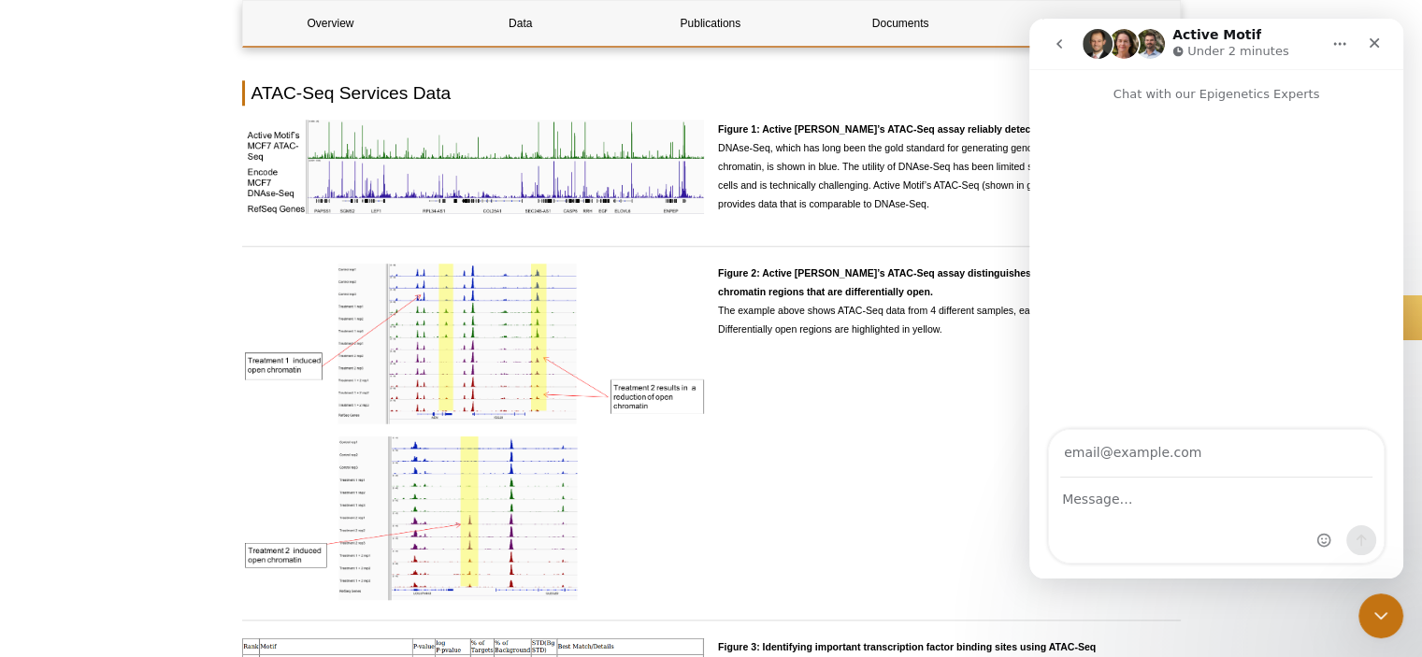
click at [1116, 461] on input "Your email" at bounding box center [1216, 454] width 312 height 48
type input "[EMAIL_ADDRESS][DOMAIN_NAME]"
click at [1115, 515] on div "Intercom messenger" at bounding box center [1216, 521] width 335 height 84
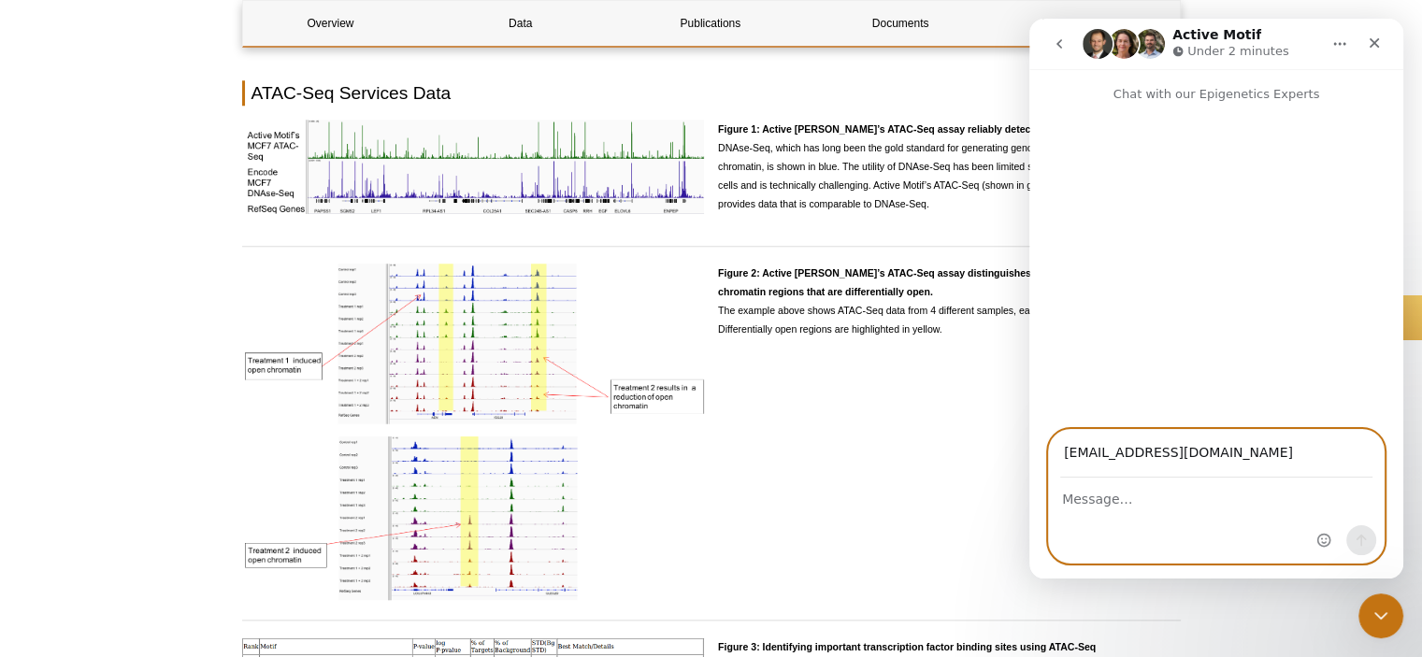
click at [1082, 498] on textarea "Message…" at bounding box center [1216, 495] width 335 height 32
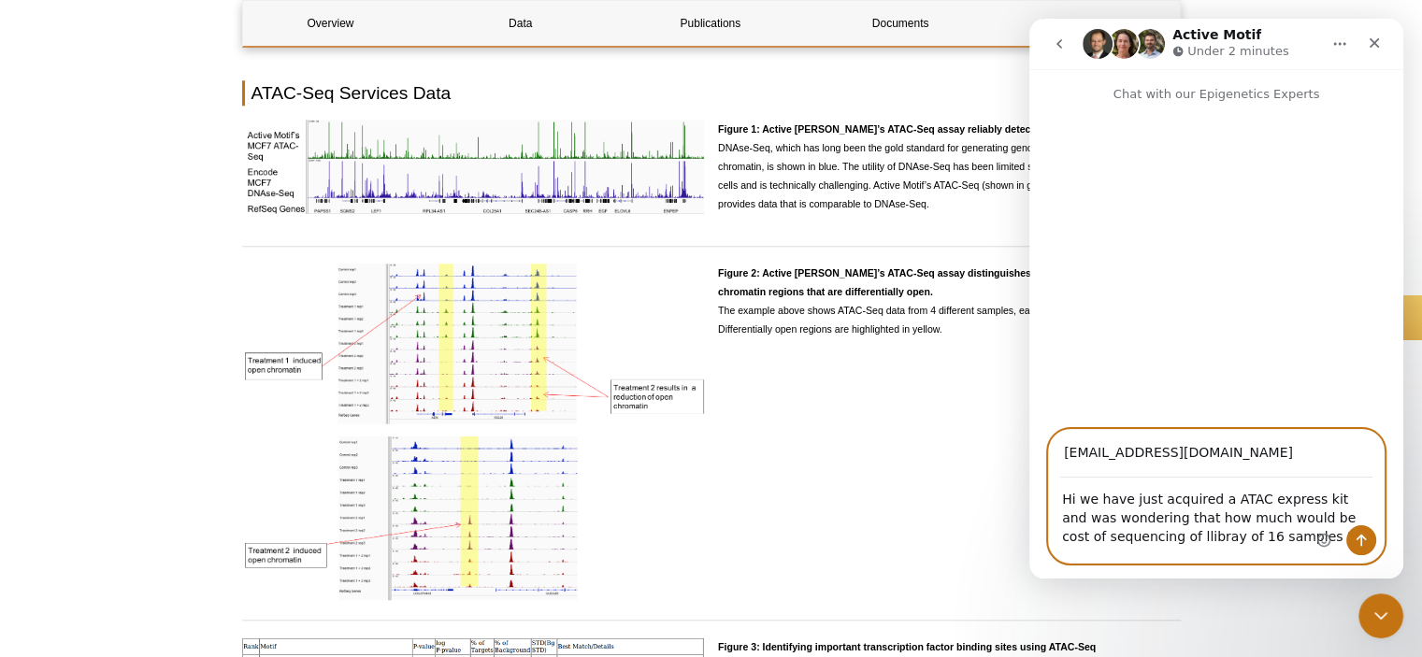
click at [1175, 541] on textarea "Hi we have just acquired a ATAC express kit and was wondering that how much wou…" at bounding box center [1216, 513] width 335 height 69
drag, startPoint x: 1234, startPoint y: 506, endPoint x: 1272, endPoint y: 519, distance: 40.5
click at [1272, 519] on textarea "Hi we have just acquired a ATAC express kit and was wondering that how much wou…" at bounding box center [1216, 513] width 335 height 69
click at [1284, 541] on textarea "Hi we have just acquired a ATAC express kit and was wondering that how much wou…" at bounding box center [1216, 513] width 335 height 69
click at [1283, 536] on textarea "Hi we have just acquired a ATAC express kit and was wondering that how much wou…" at bounding box center [1216, 513] width 335 height 69
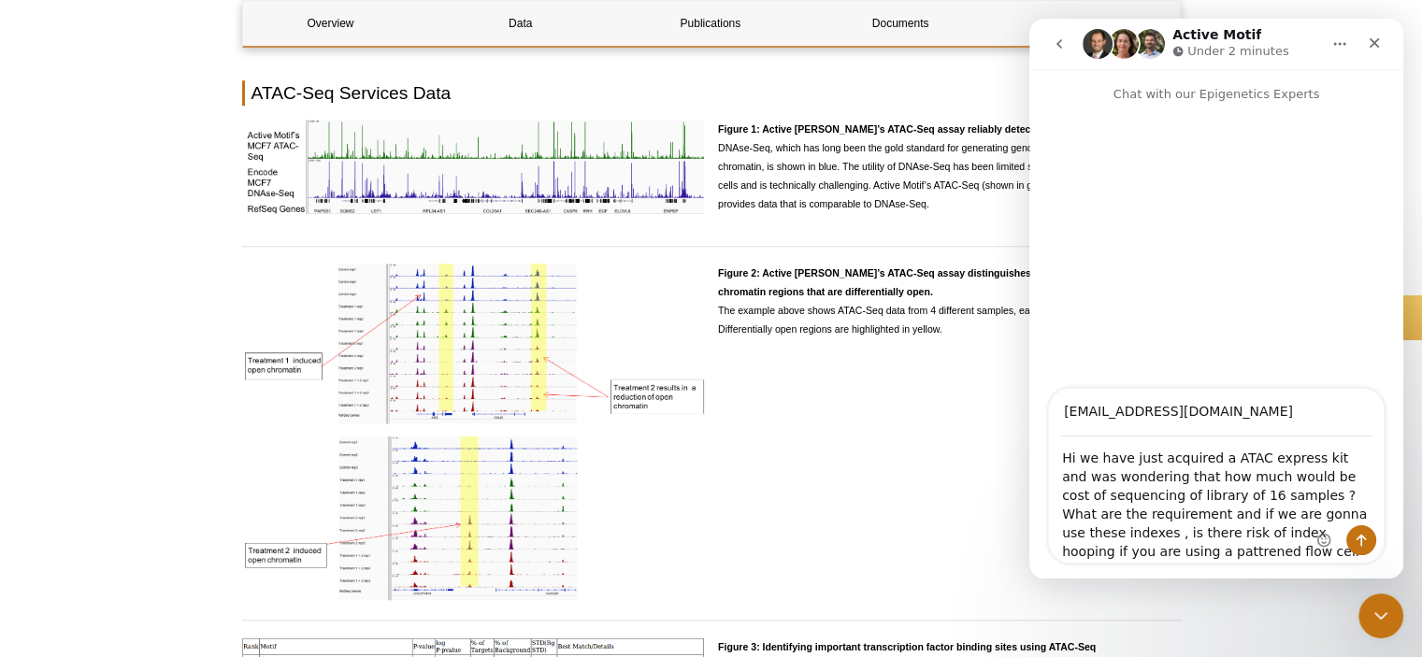
click at [1311, 455] on div "Intercom messenger" at bounding box center [1346, 476] width 74 height 174
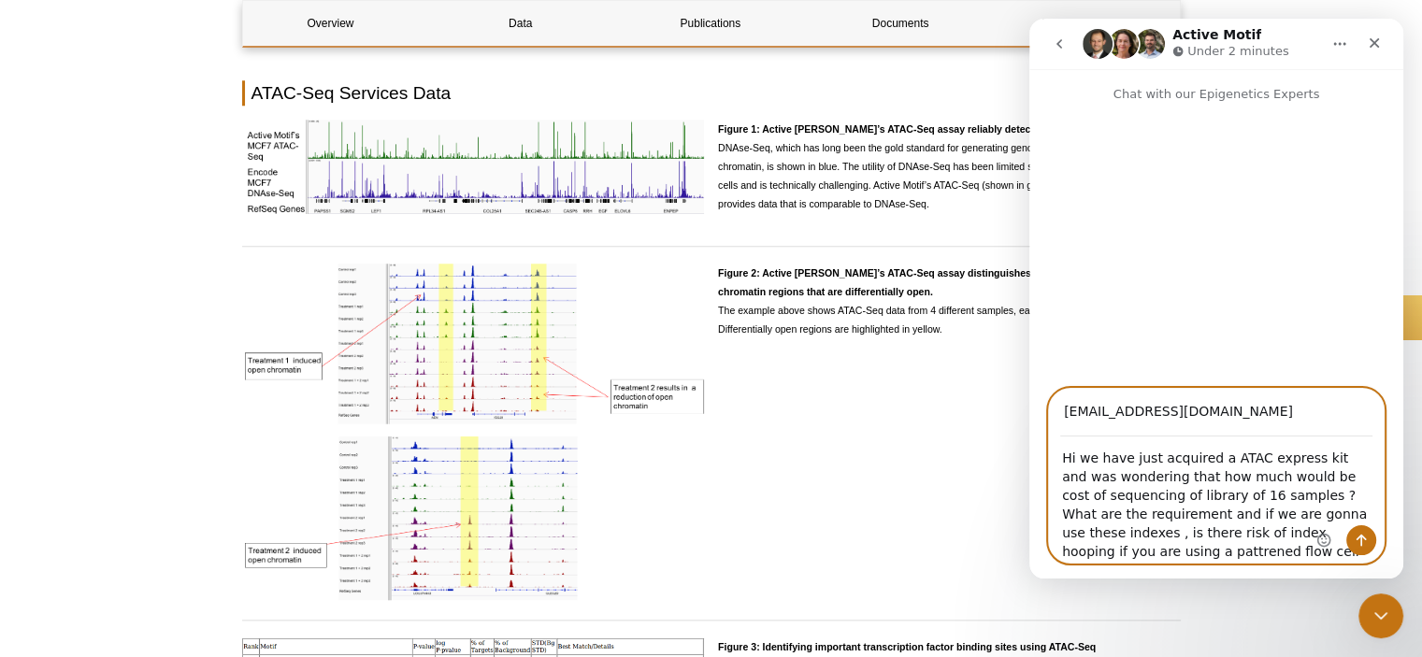
click at [1302, 463] on textarea "Hi we have just acquired a ATAC express kit and was wondering that how much wou…" at bounding box center [1216, 499] width 335 height 125
paste textarea "Catalog No. 53157"
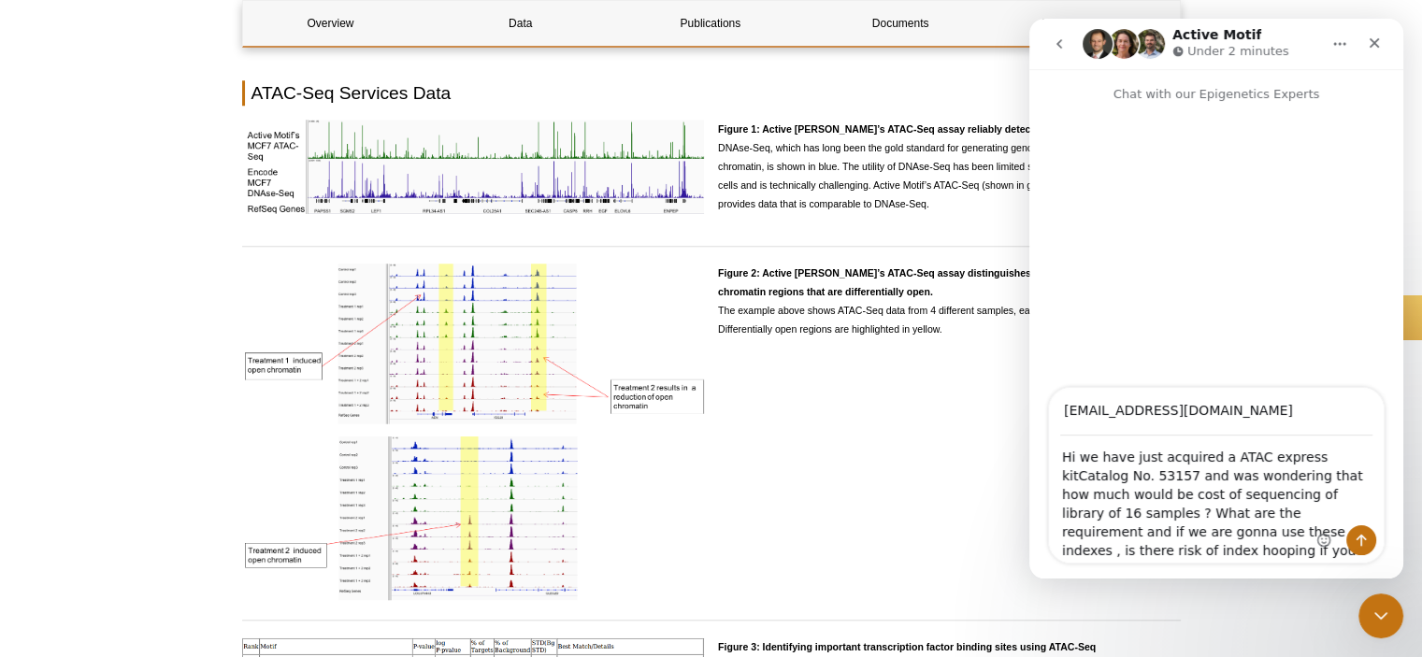
click at [1309, 460] on div "Intercom messenger" at bounding box center [1346, 475] width 74 height 175
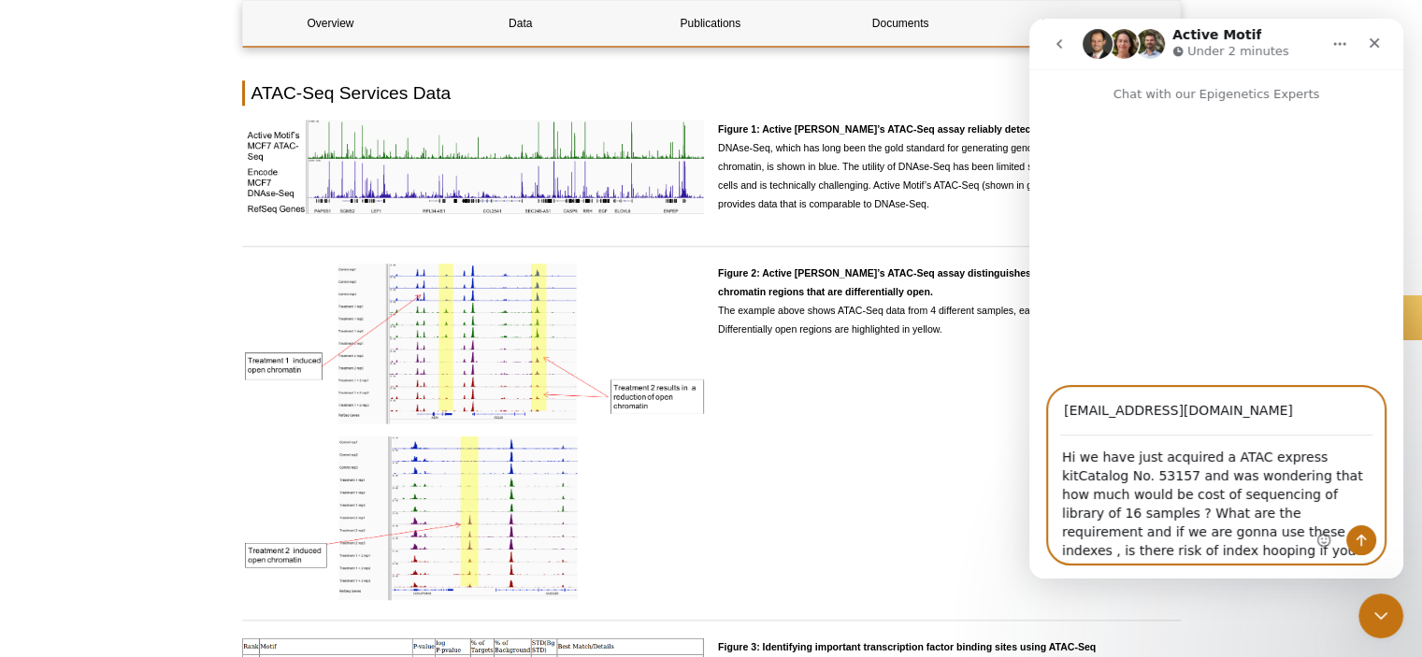
click at [1300, 459] on textarea "Hi we have just acquired a ATAC express kitCatalog No. 53157 and was wondering …" at bounding box center [1216, 499] width 335 height 126
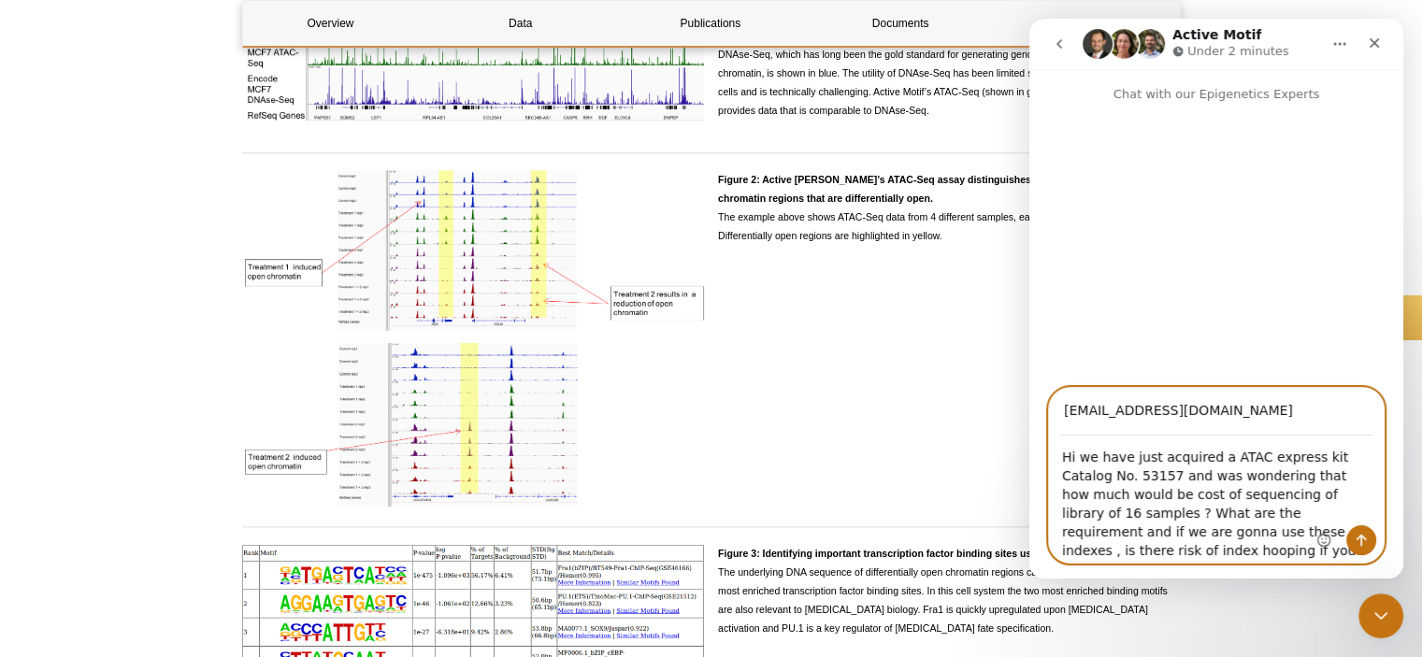
scroll to position [1869, 0]
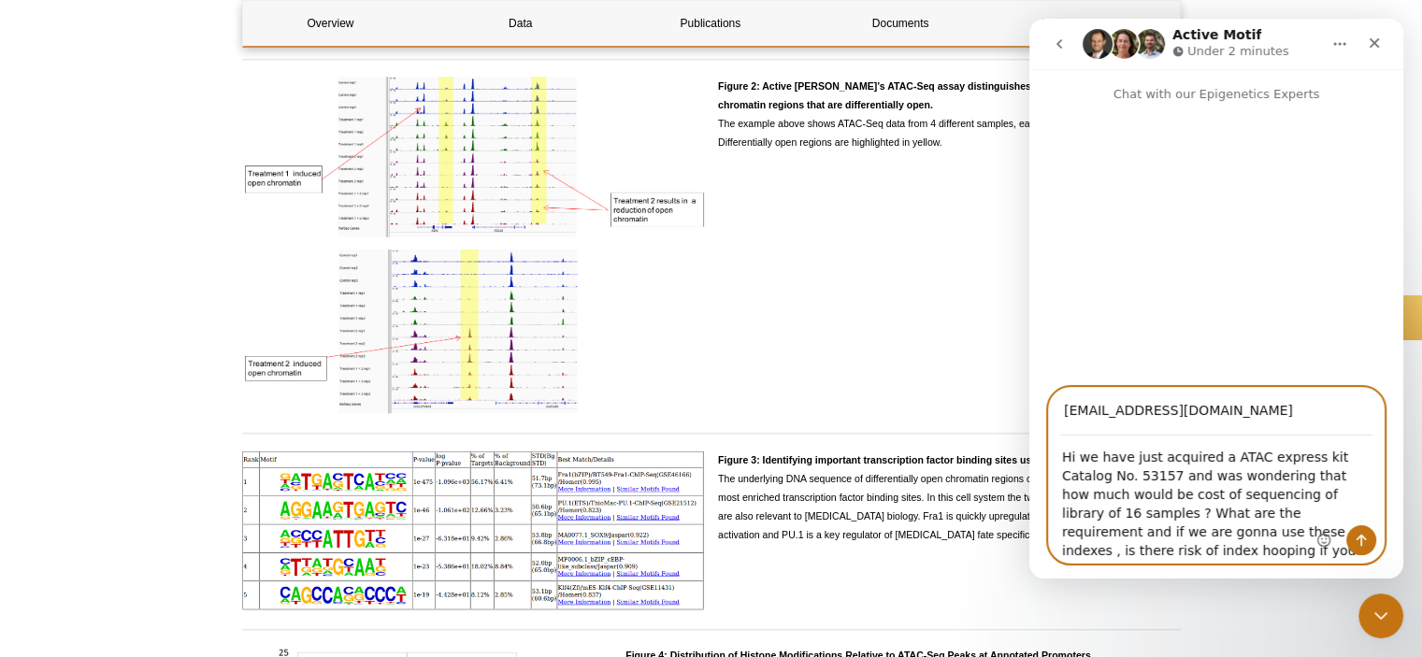
type textarea "Hi we have just acquired a ATAC express kit Catalog No. 53157 and was wondering…"
click at [1359, 551] on button "Send a message…" at bounding box center [1361, 540] width 30 height 30
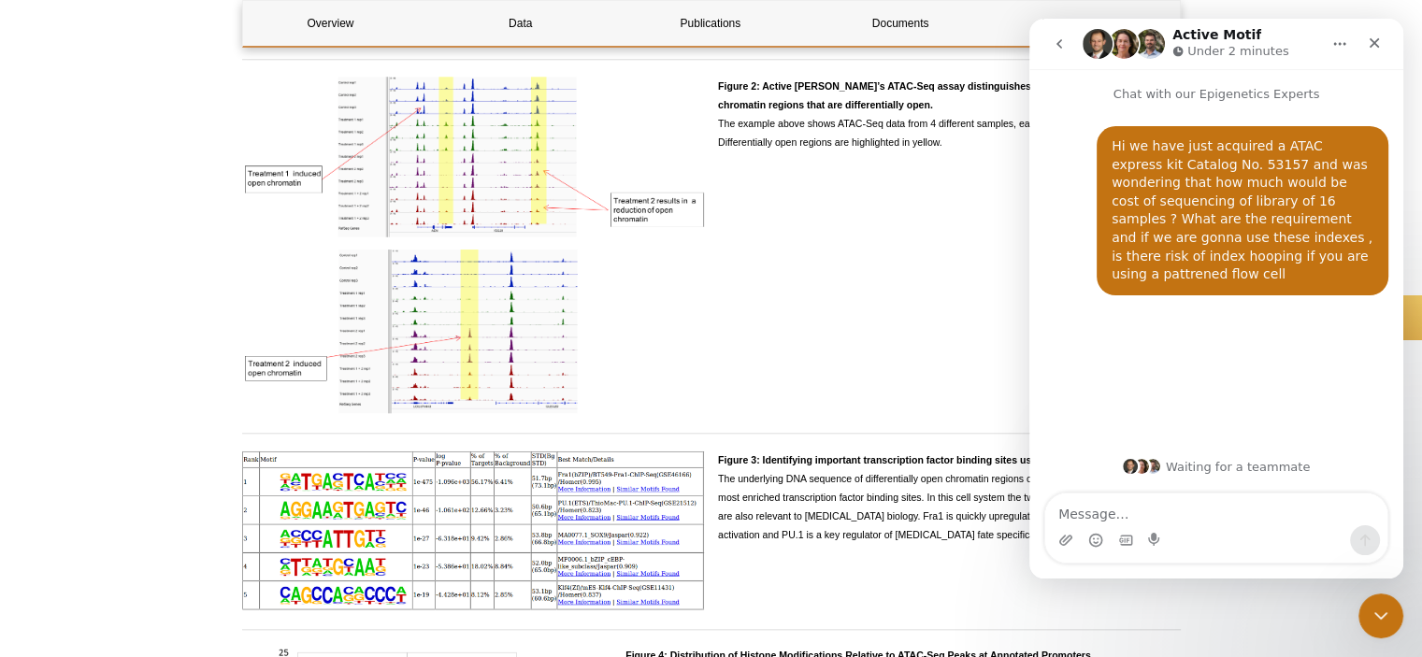
click at [936, 241] on div "Figure 2: Active [PERSON_NAME]’s ATAC-Seq assay distinguishes sample groups by …" at bounding box center [949, 248] width 463 height 343
click at [1052, 49] on icon "go back" at bounding box center [1059, 43] width 15 height 15
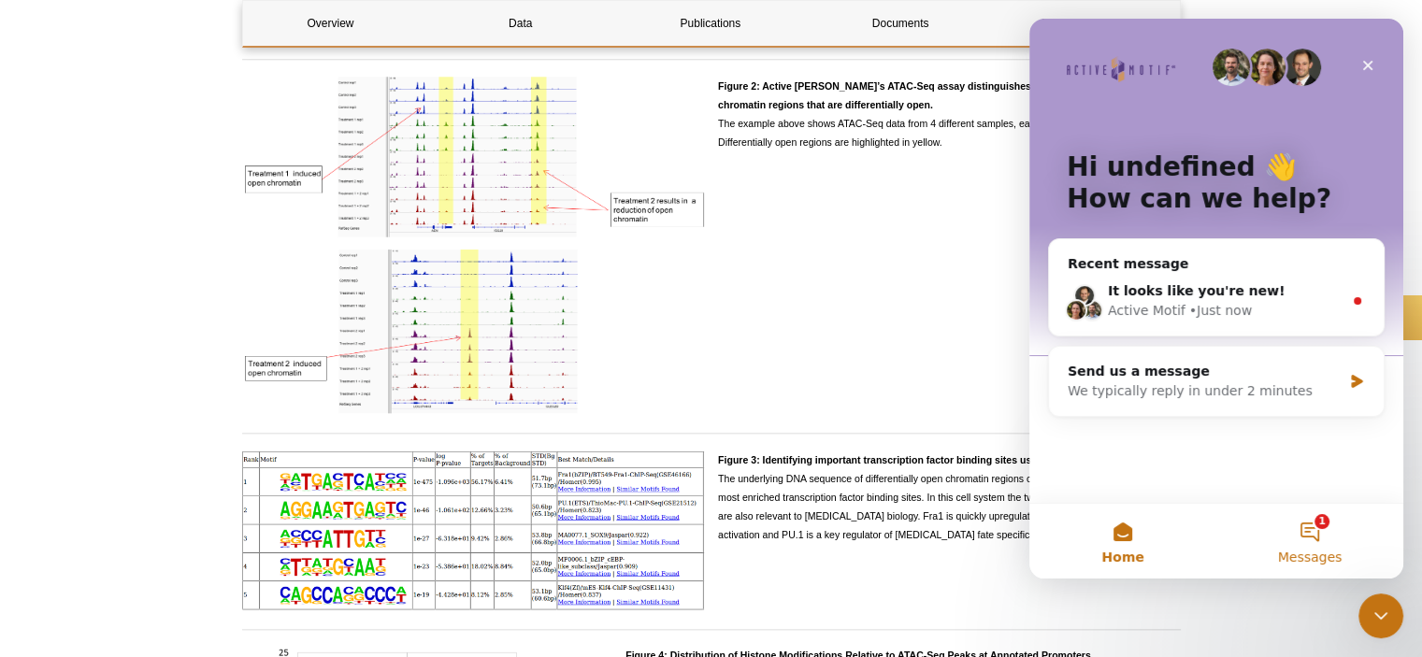
click at [1313, 557] on span "Messages" at bounding box center [1310, 557] width 64 height 13
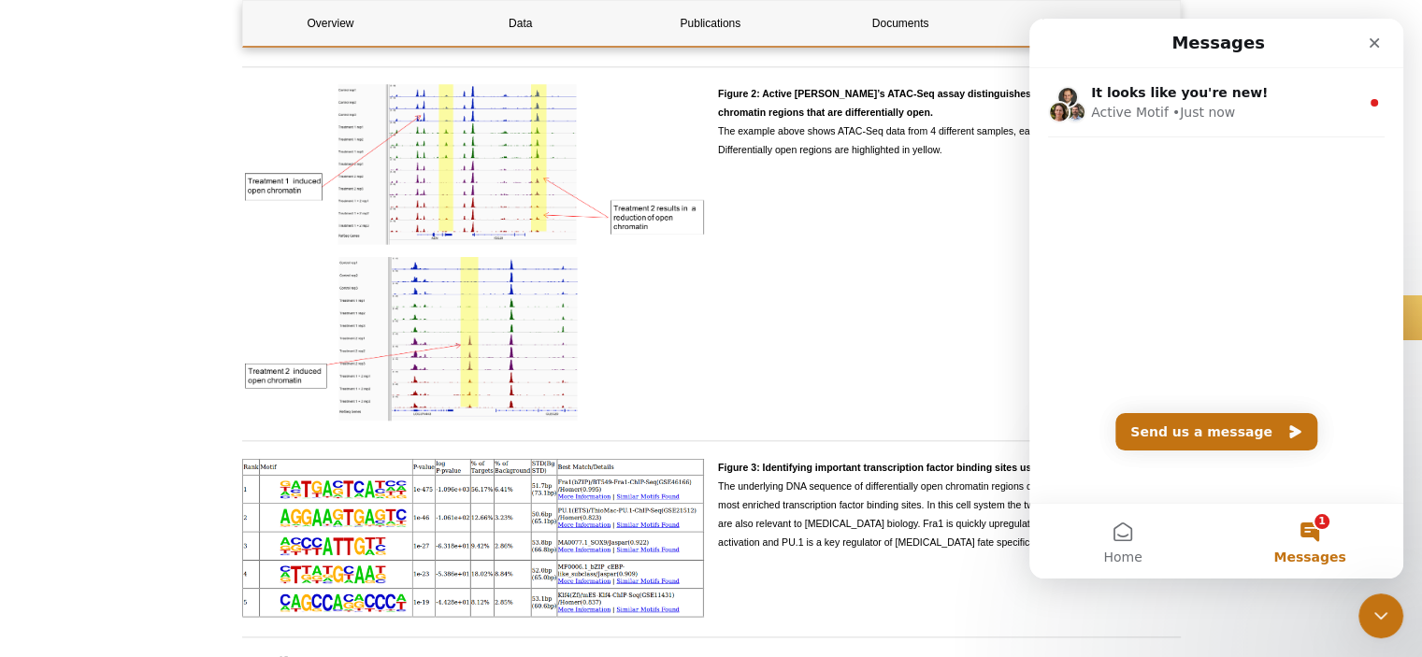
scroll to position [1776, 0]
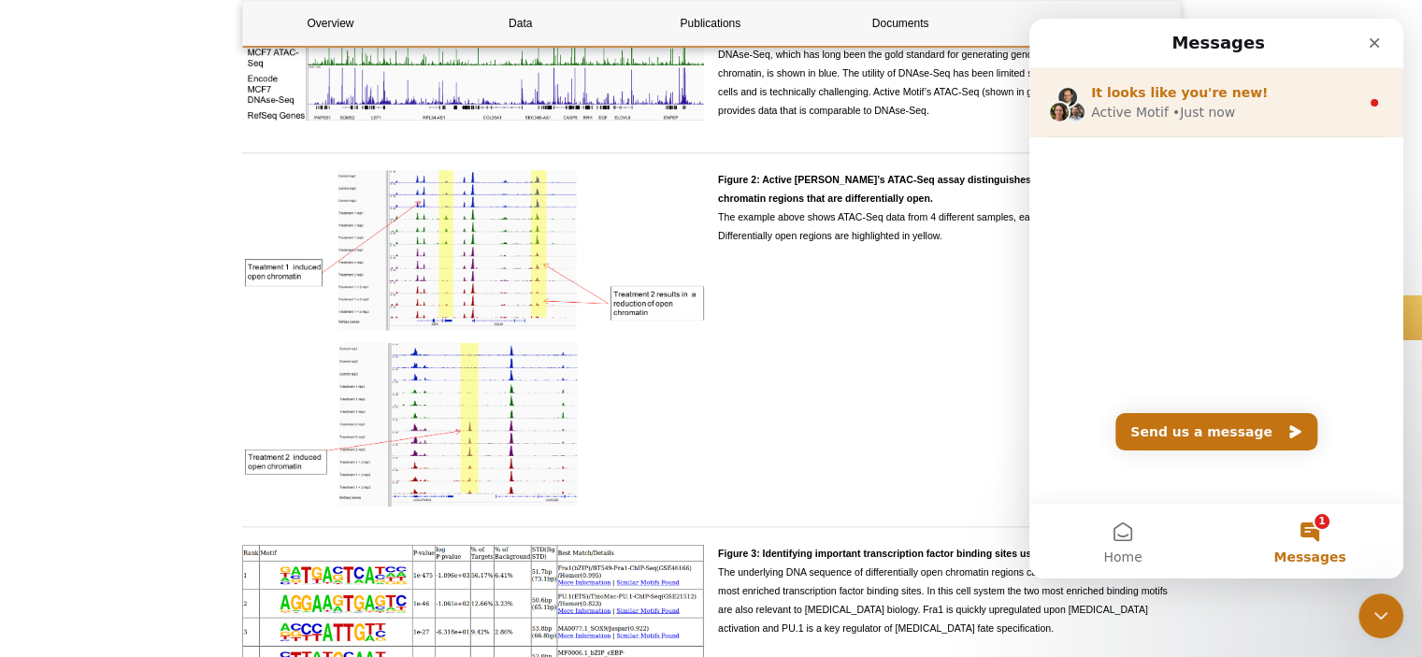
click at [1250, 111] on div "Active Motif • Just now" at bounding box center [1225, 113] width 268 height 20
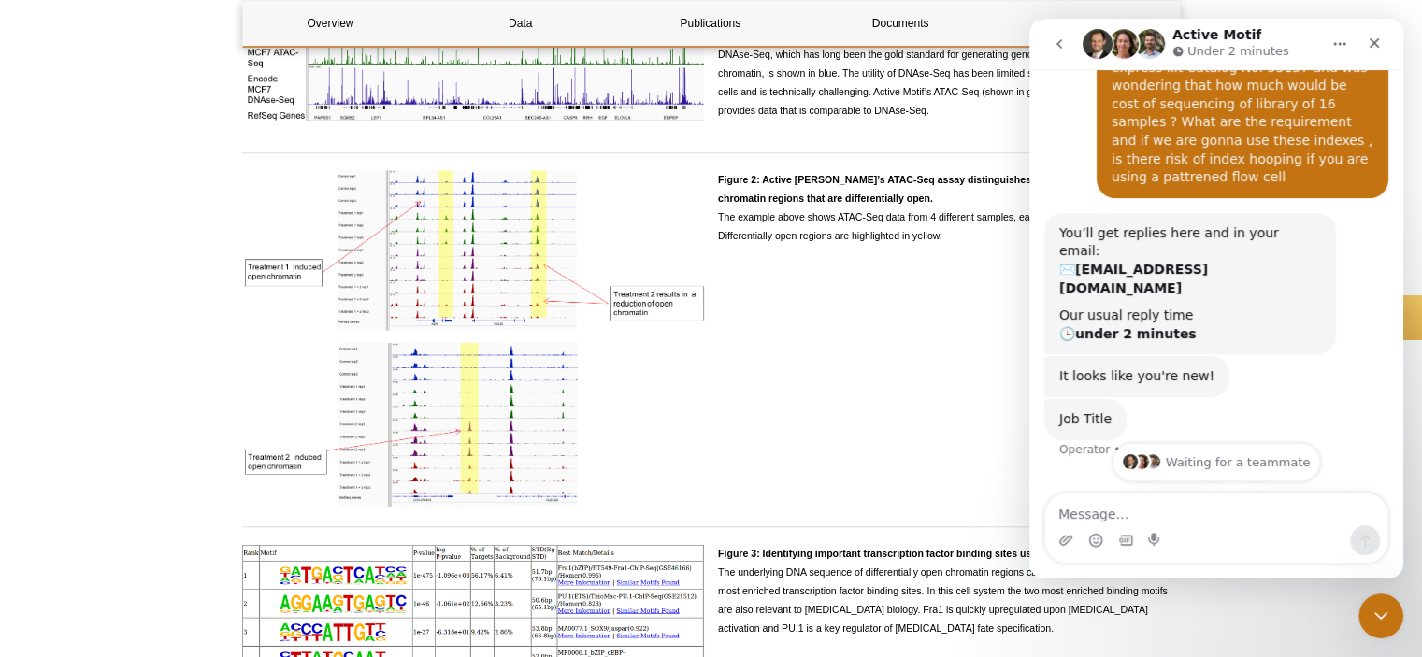
scroll to position [191, 0]
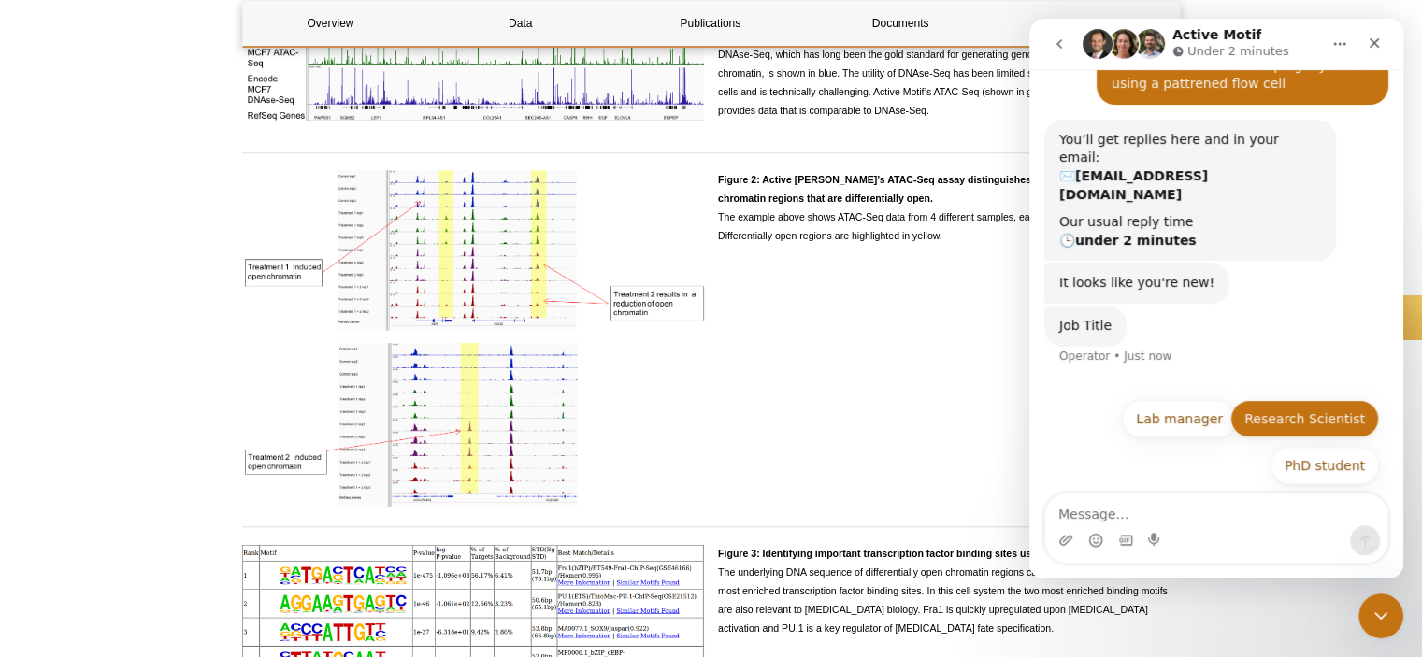
click at [1306, 400] on button "Research Scientist" at bounding box center [1304, 418] width 149 height 37
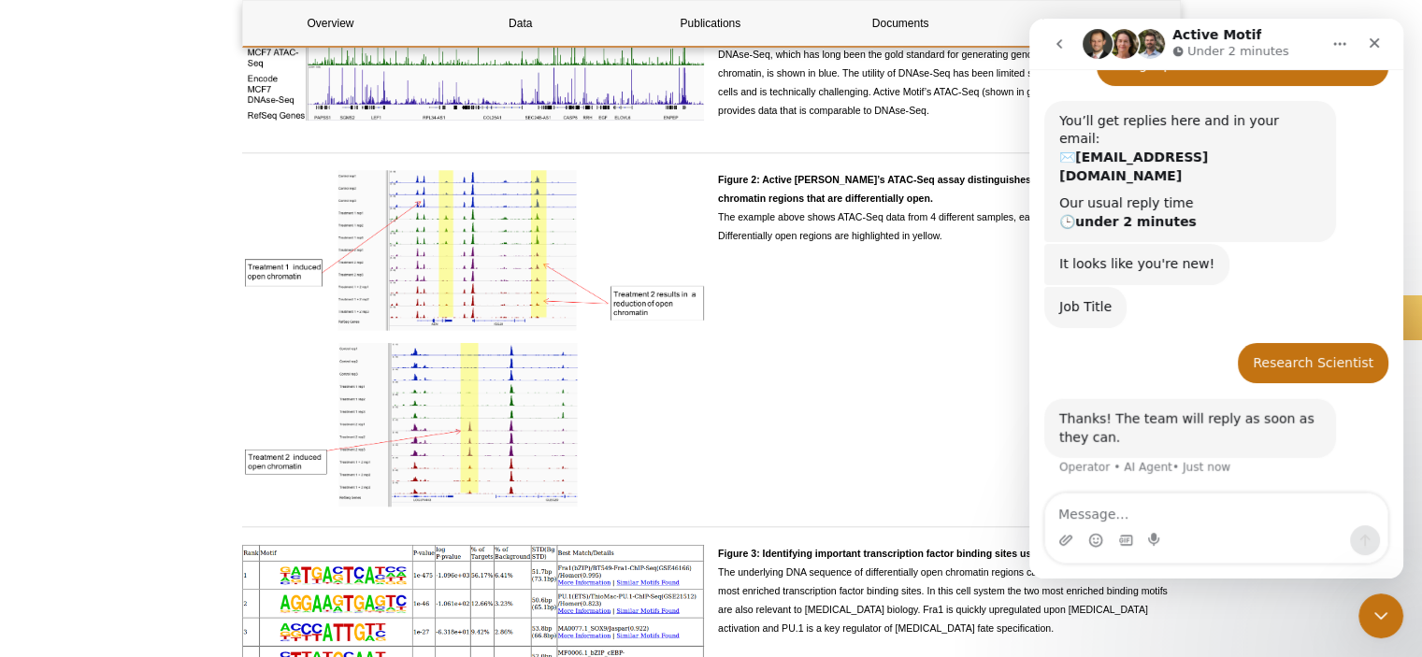
scroll to position [209, 0]
click at [787, 474] on div "Figure 2: Active [PERSON_NAME]’s ATAC-Seq assay distinguishes sample groups by …" at bounding box center [949, 341] width 463 height 343
click at [1377, 50] on div "Close" at bounding box center [1374, 43] width 34 height 34
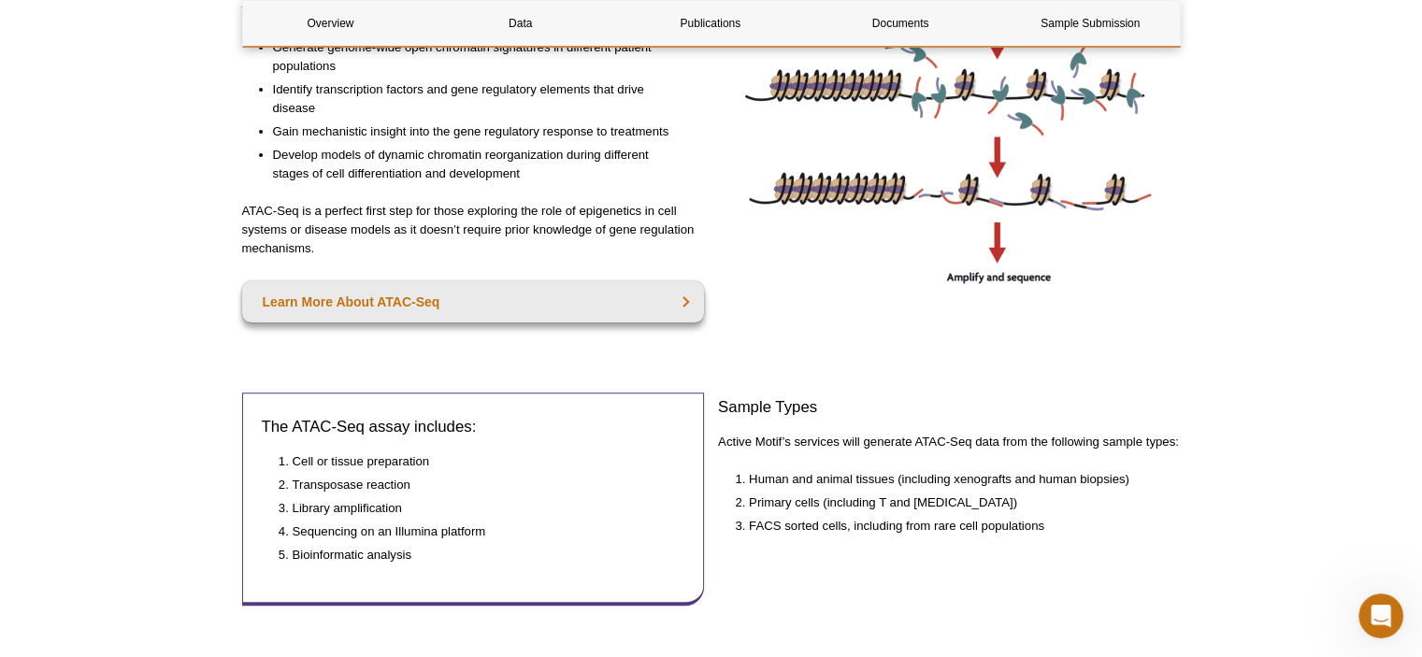
scroll to position [0, 0]
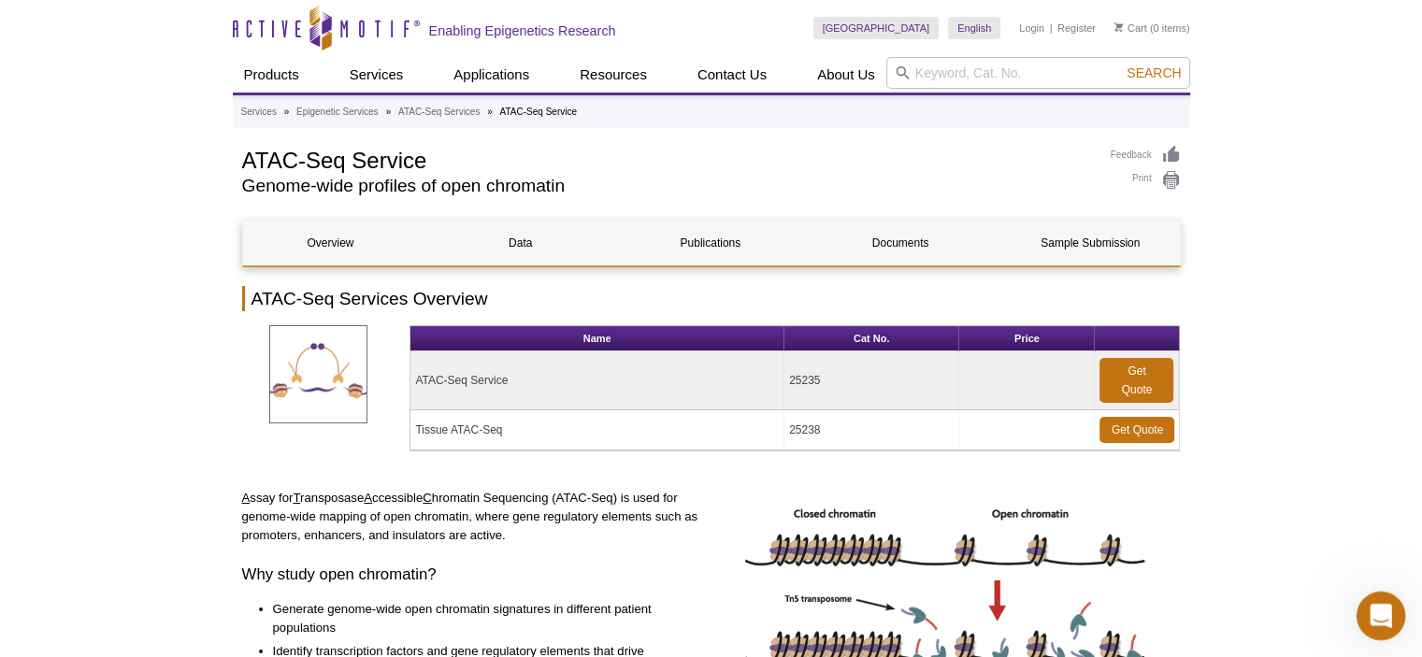
click at [1367, 598] on div "Open Intercom Messenger" at bounding box center [1378, 613] width 62 height 62
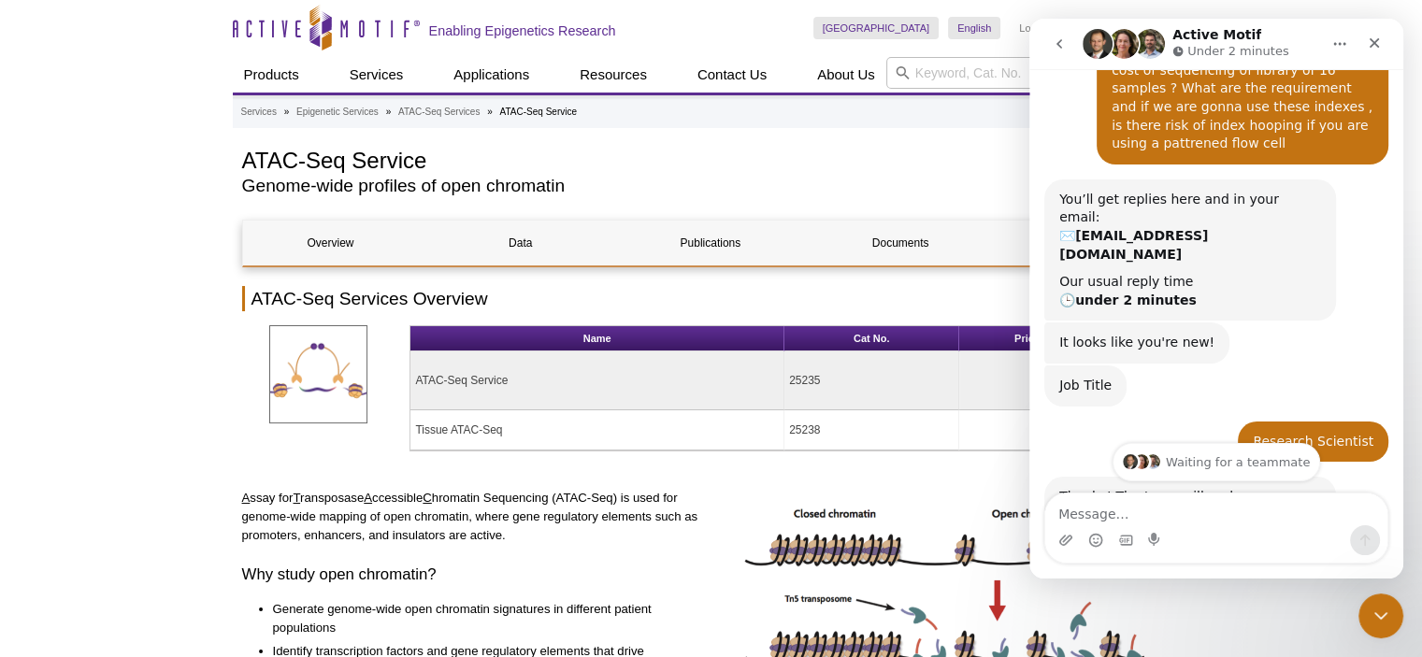
scroll to position [209, 0]
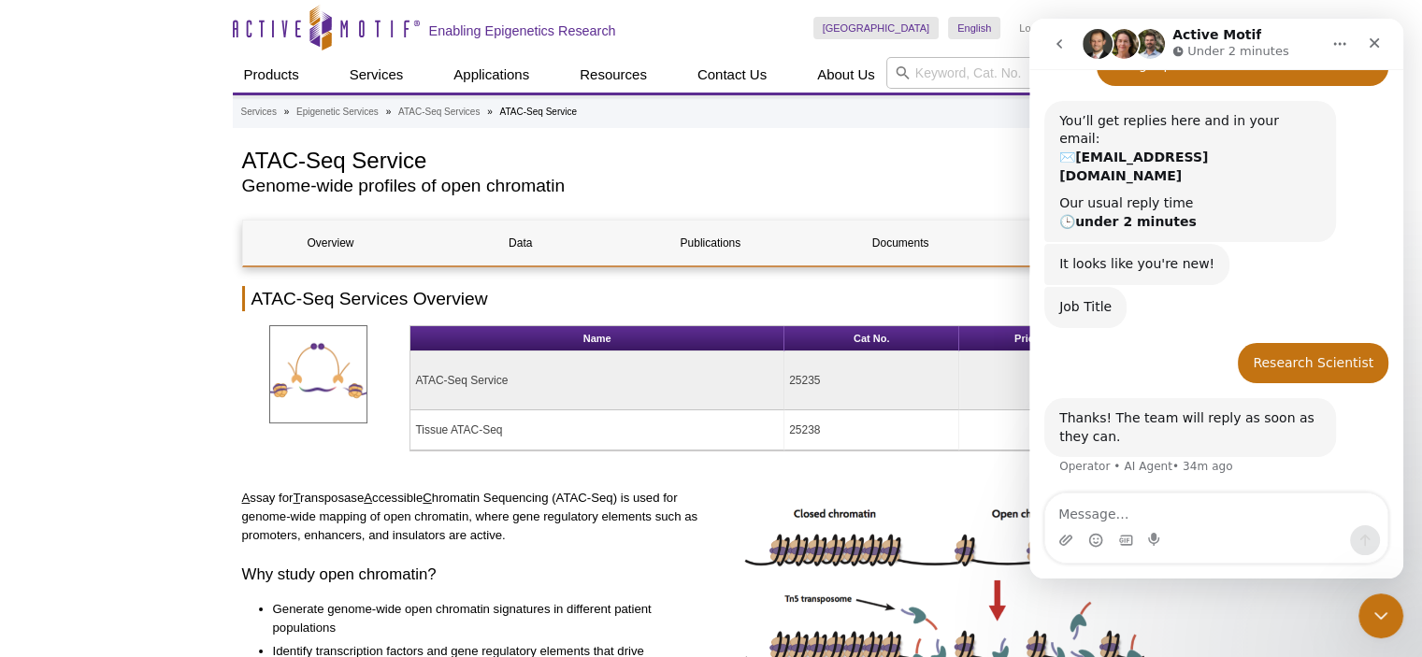
click at [1227, 509] on textarea "Message…" at bounding box center [1216, 510] width 342 height 32
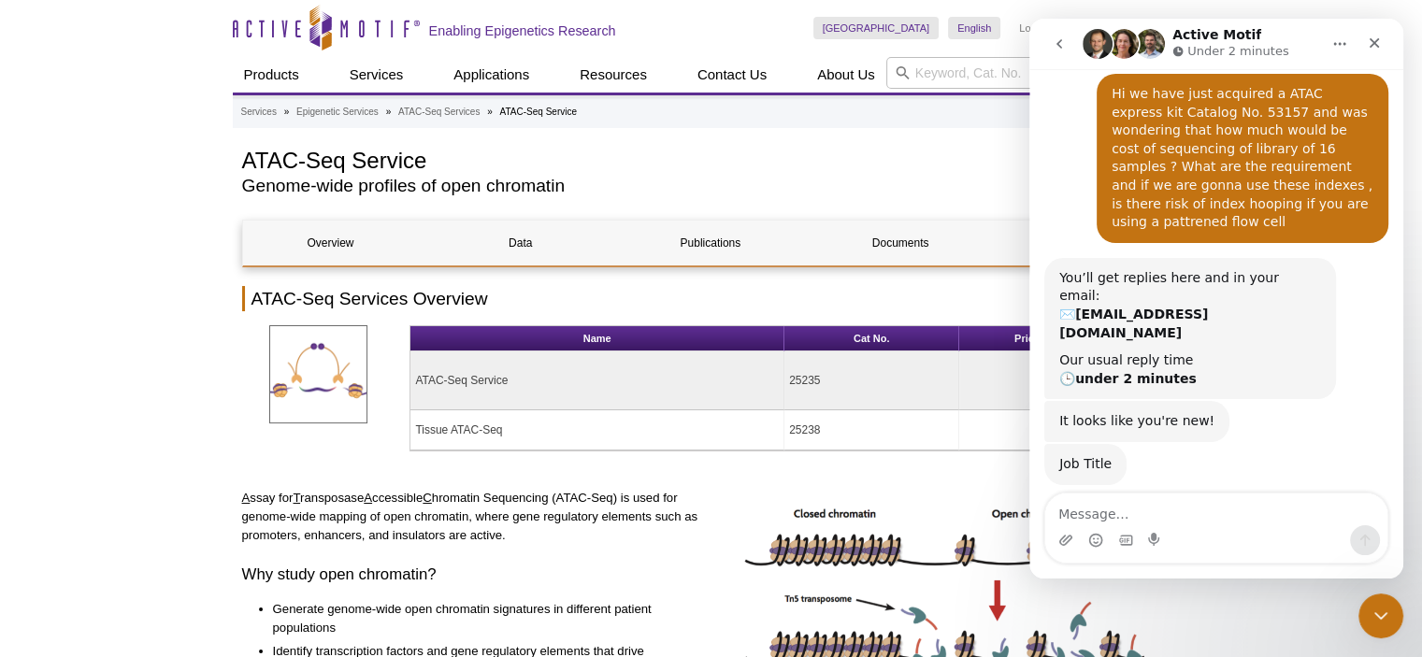
scroll to position [0, 0]
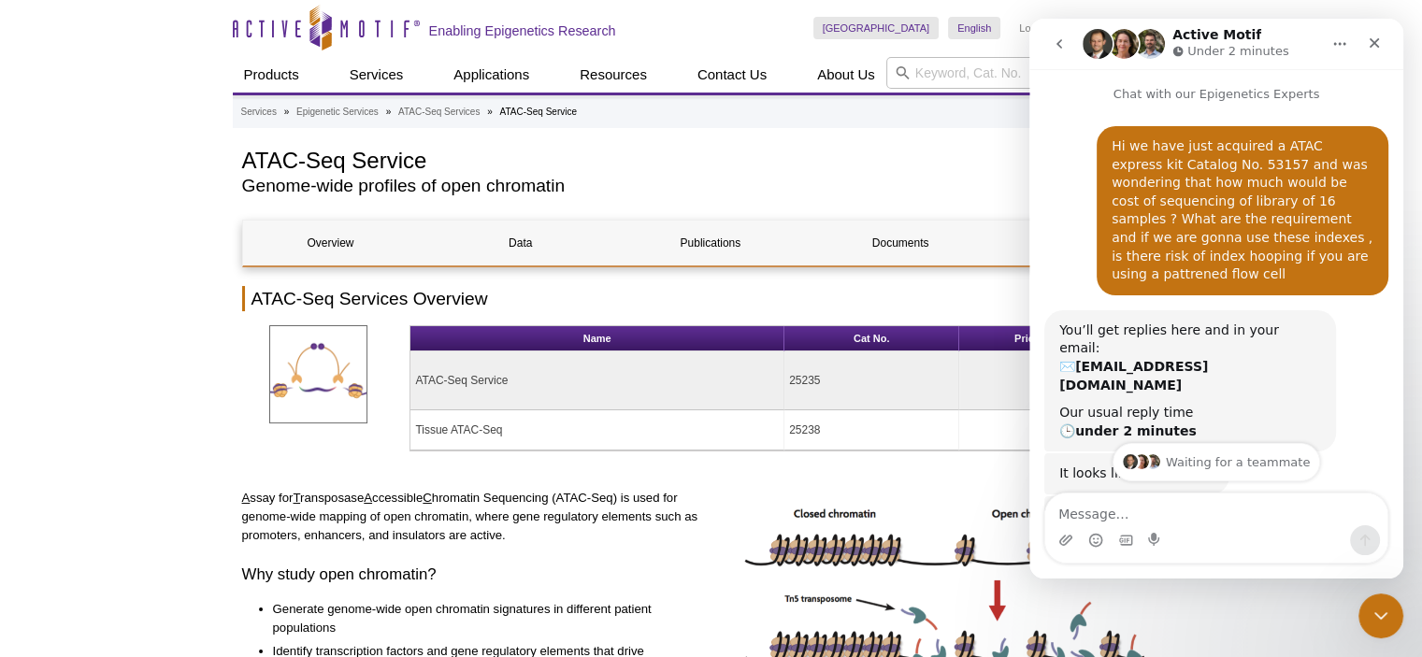
click at [1115, 49] on img "Intercom messenger" at bounding box center [1124, 44] width 30 height 30
click at [1337, 50] on icon "Home" at bounding box center [1339, 43] width 15 height 15
click at [1048, 137] on div "Hi we have just acquired a ATAC express kit Catalog No. 53157 and was wondering…" at bounding box center [1216, 218] width 344 height 184
